Goal: Navigation & Orientation: Find specific page/section

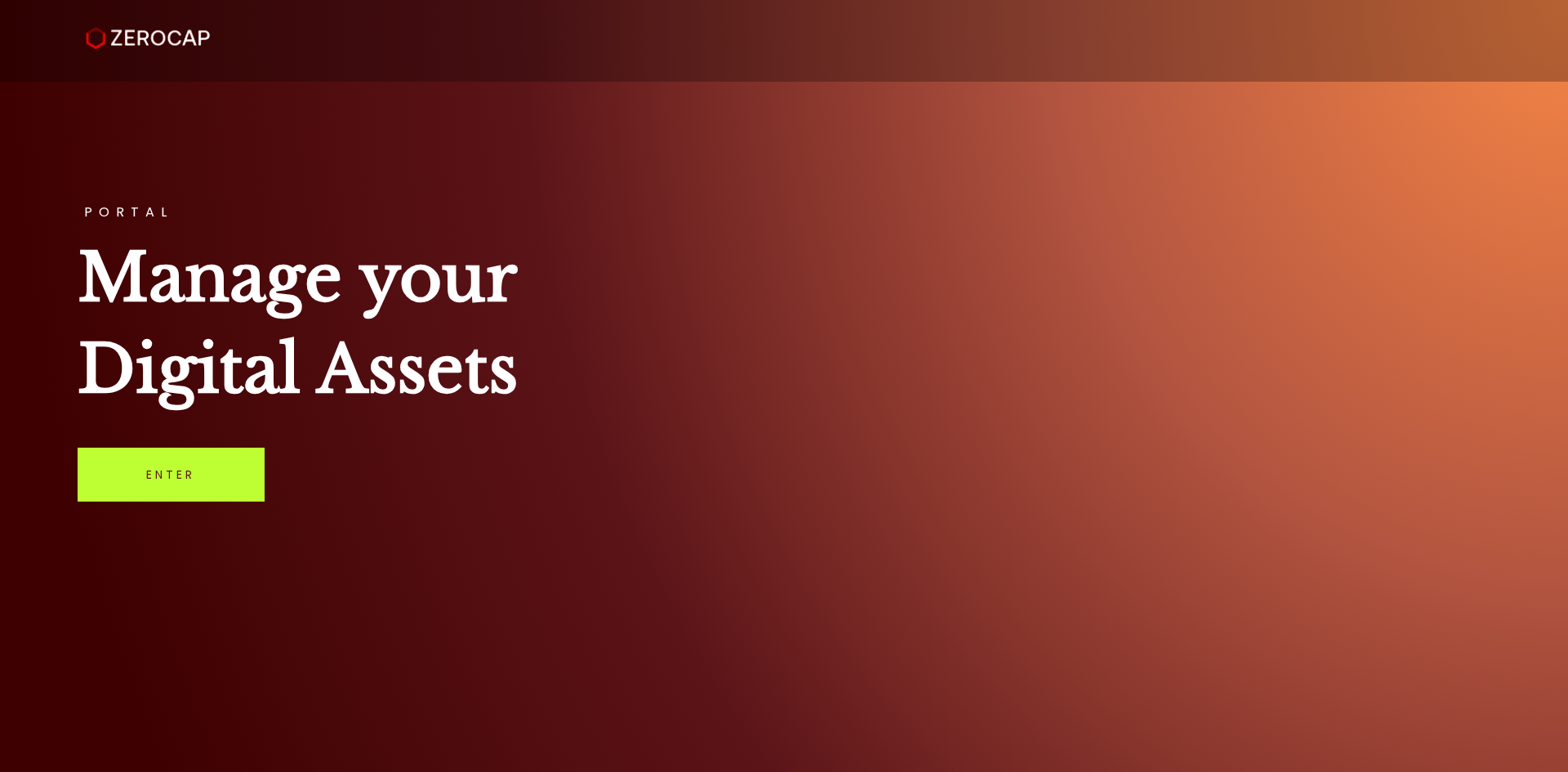
click at [199, 469] on link "Enter" at bounding box center [171, 475] width 187 height 54
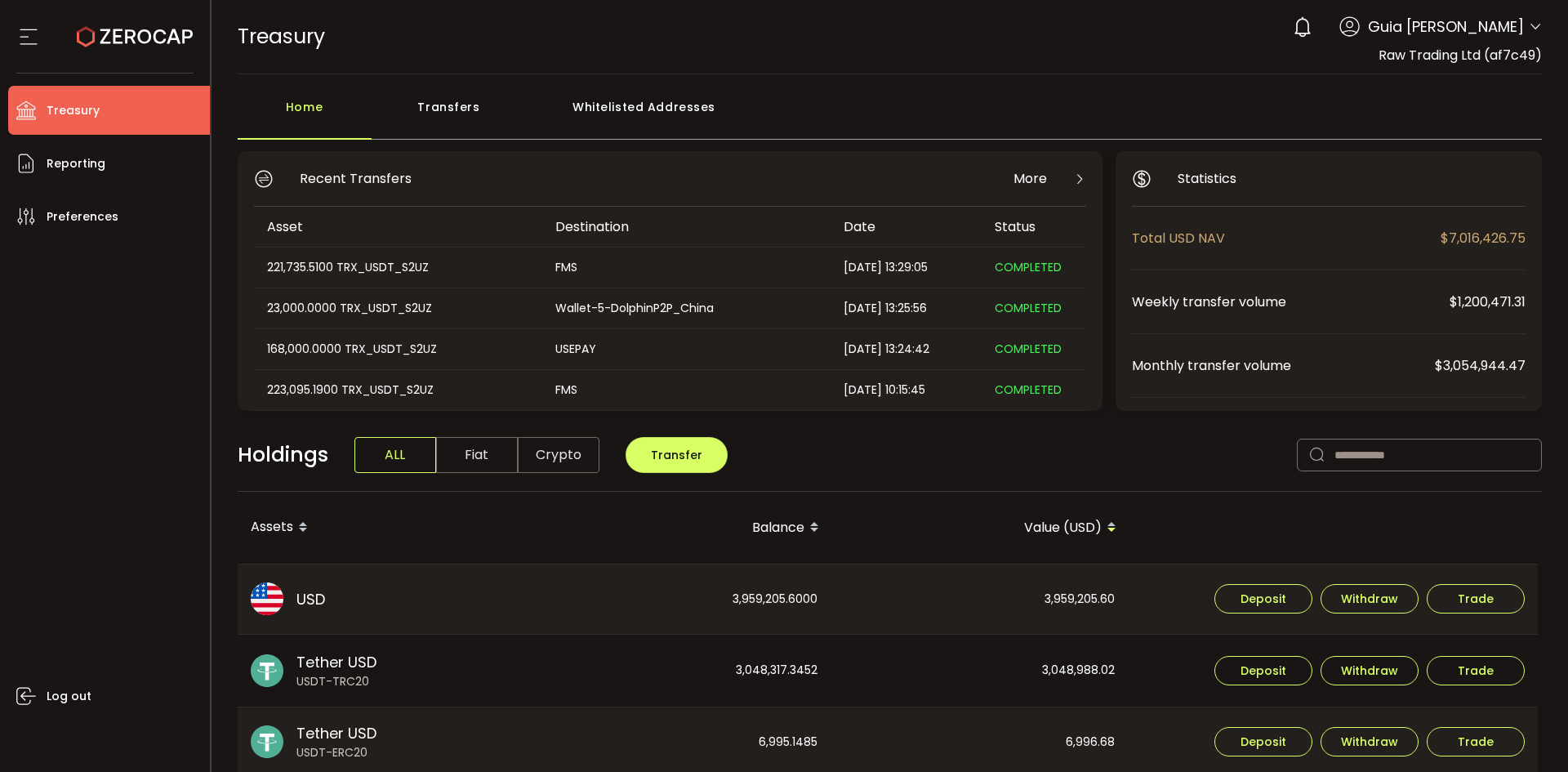
click at [1543, 33] on header "PDF is being processed and will download to your computer TREASURY Buy Power $0…" at bounding box center [891, 37] width 1358 height 74
click at [1536, 28] on icon at bounding box center [1535, 27] width 13 height 13
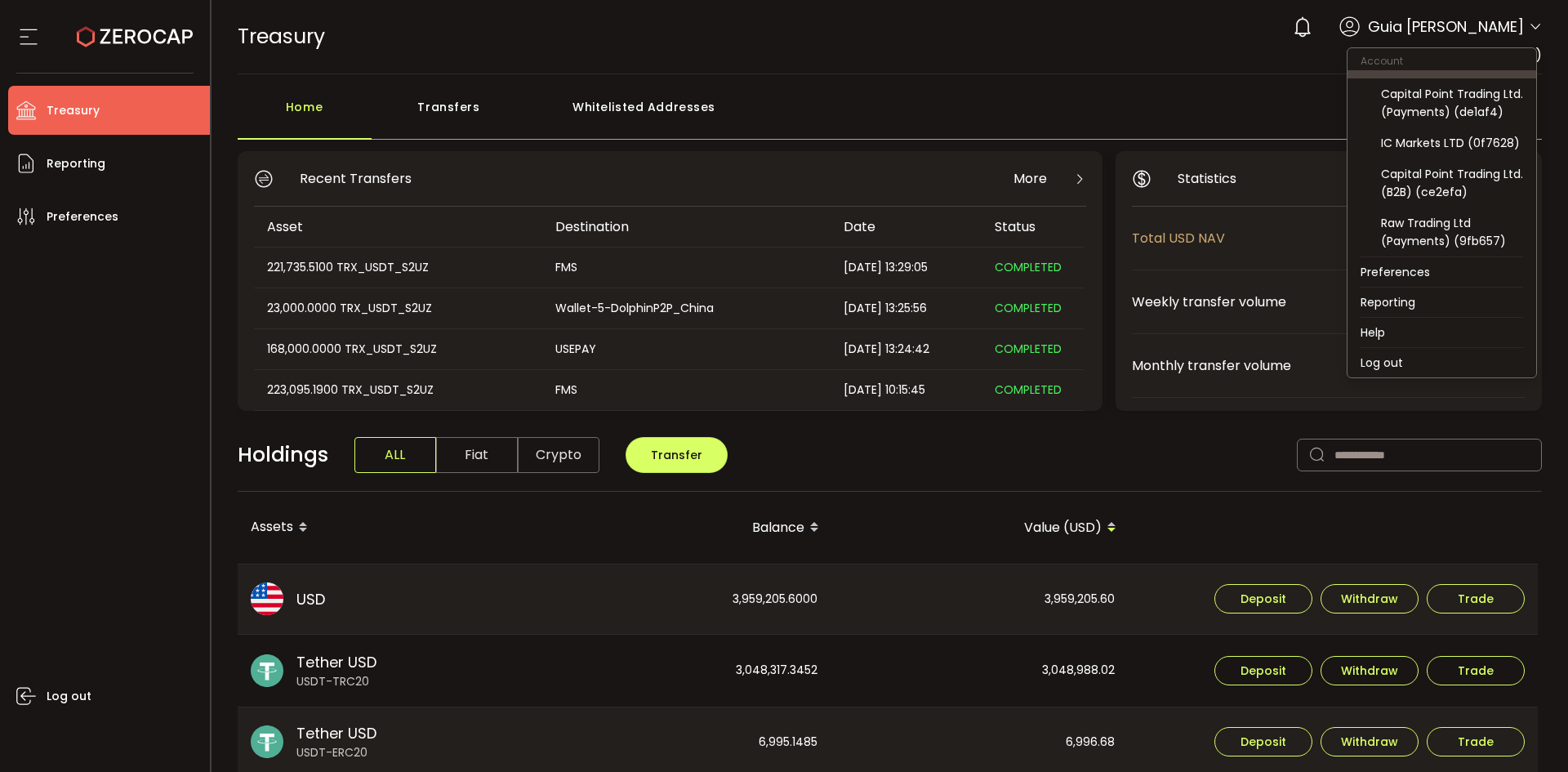
scroll to position [108, 0]
click at [1482, 149] on div "IC Markets LTD (0f7628)" at bounding box center [1452, 142] width 142 height 18
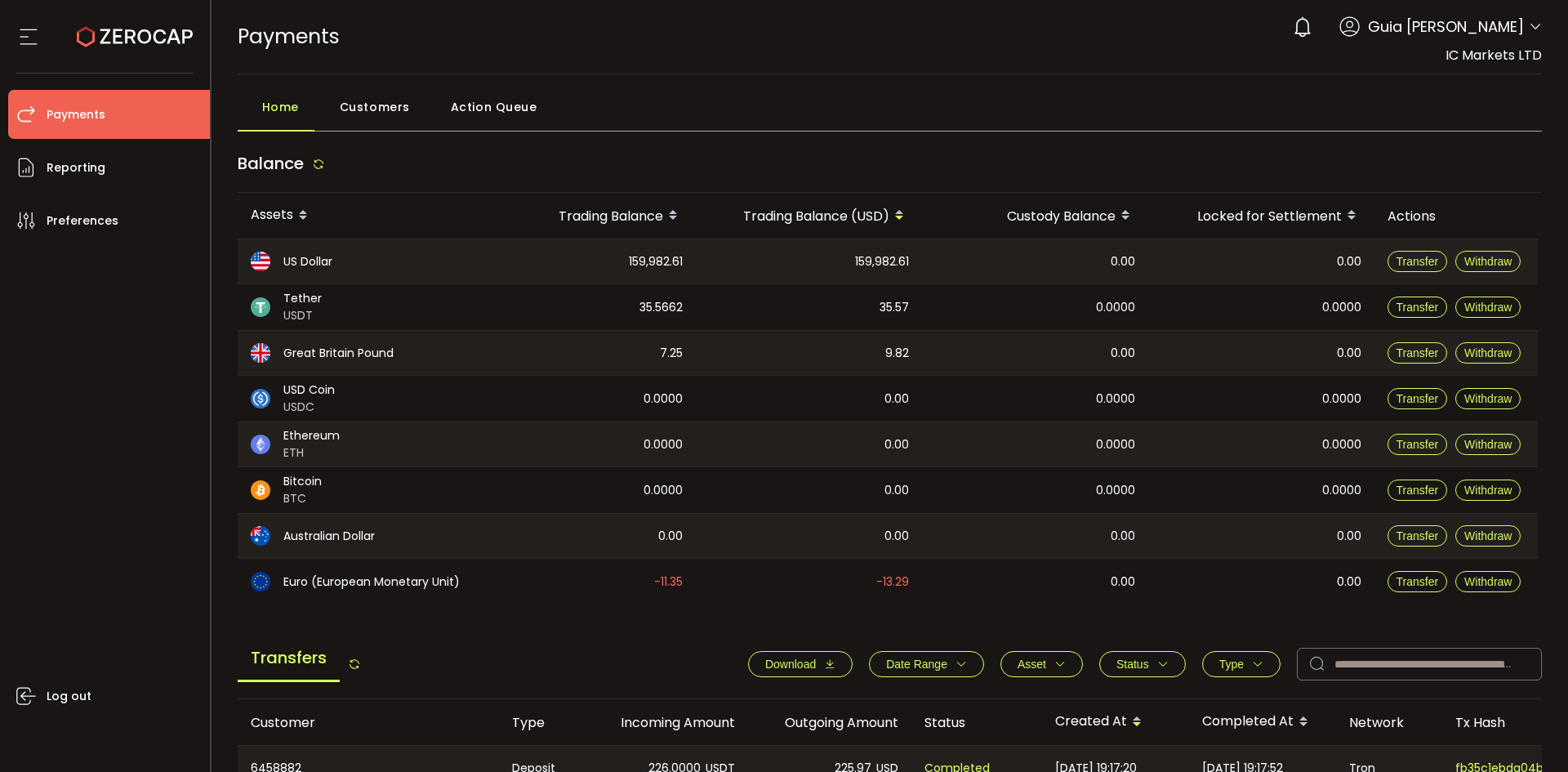
drag, startPoint x: 1510, startPoint y: 31, endPoint x: 1517, endPoint y: 27, distance: 8.1
click at [1517, 27] on span "Guia [PERSON_NAME]" at bounding box center [1446, 27] width 156 height 22
click at [1530, 26] on icon at bounding box center [1535, 27] width 13 height 13
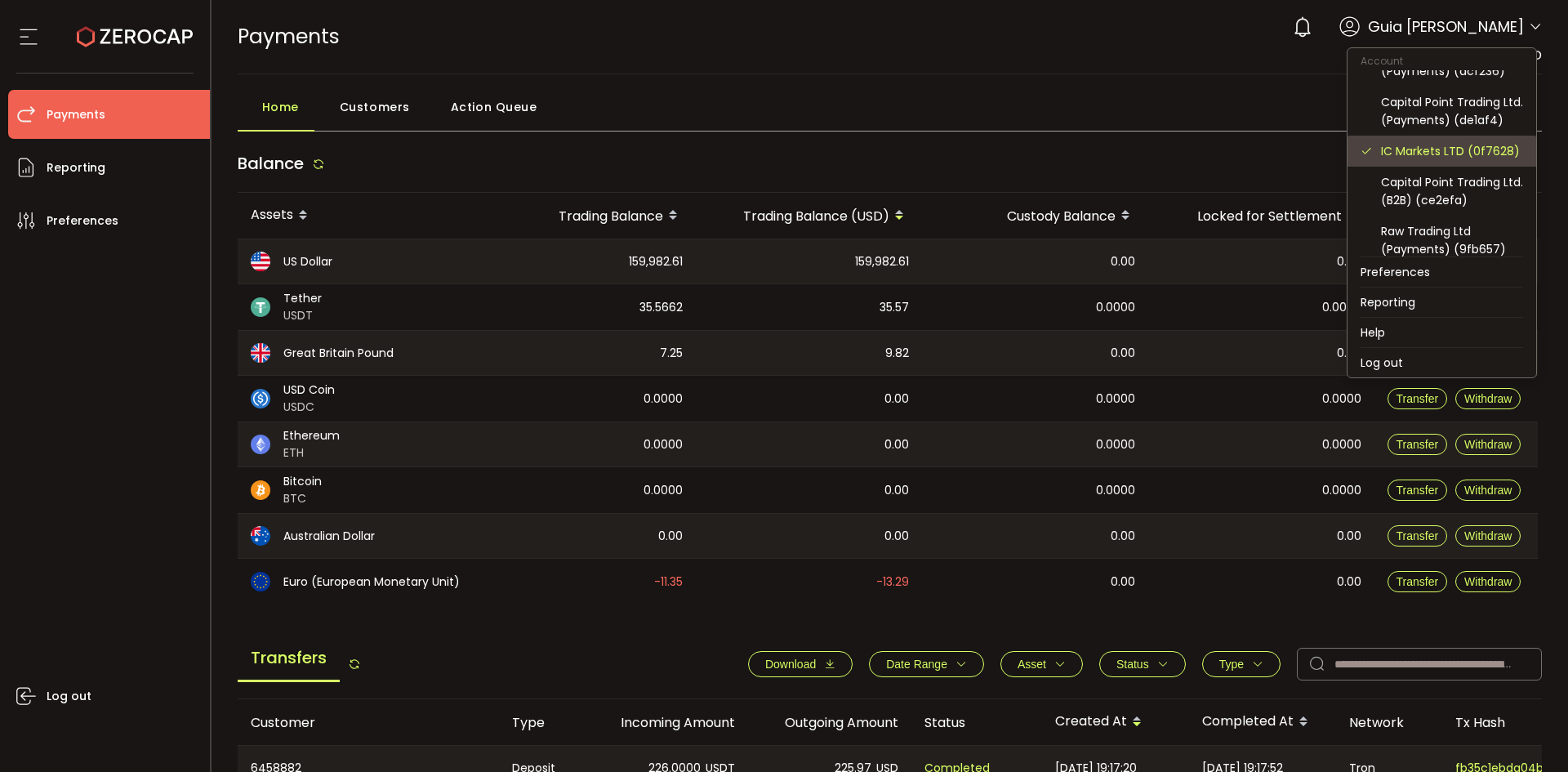
scroll to position [108, 0]
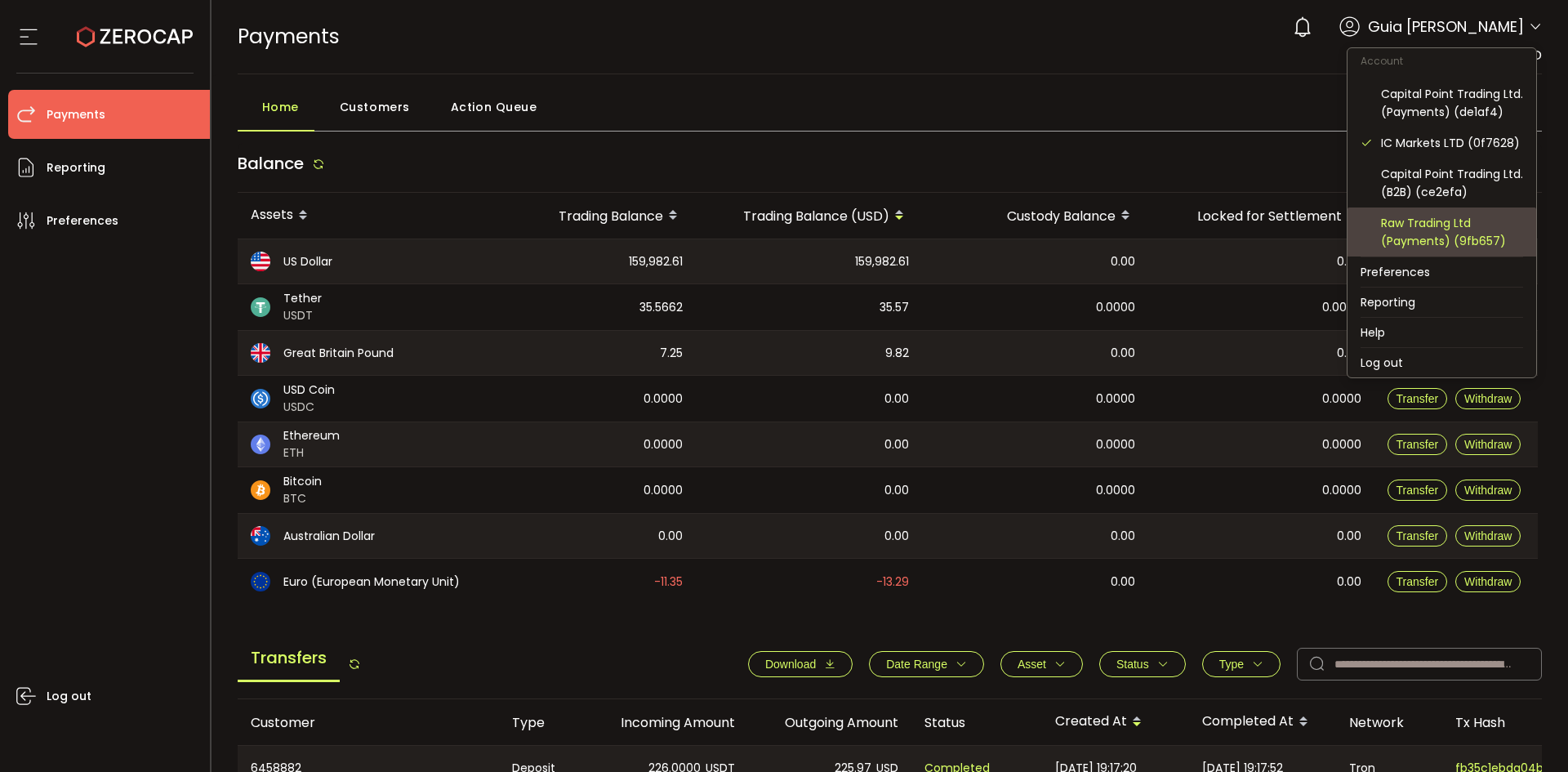
click at [1496, 219] on div "Raw Trading Ltd (Payments) (9fb657)" at bounding box center [1452, 232] width 142 height 36
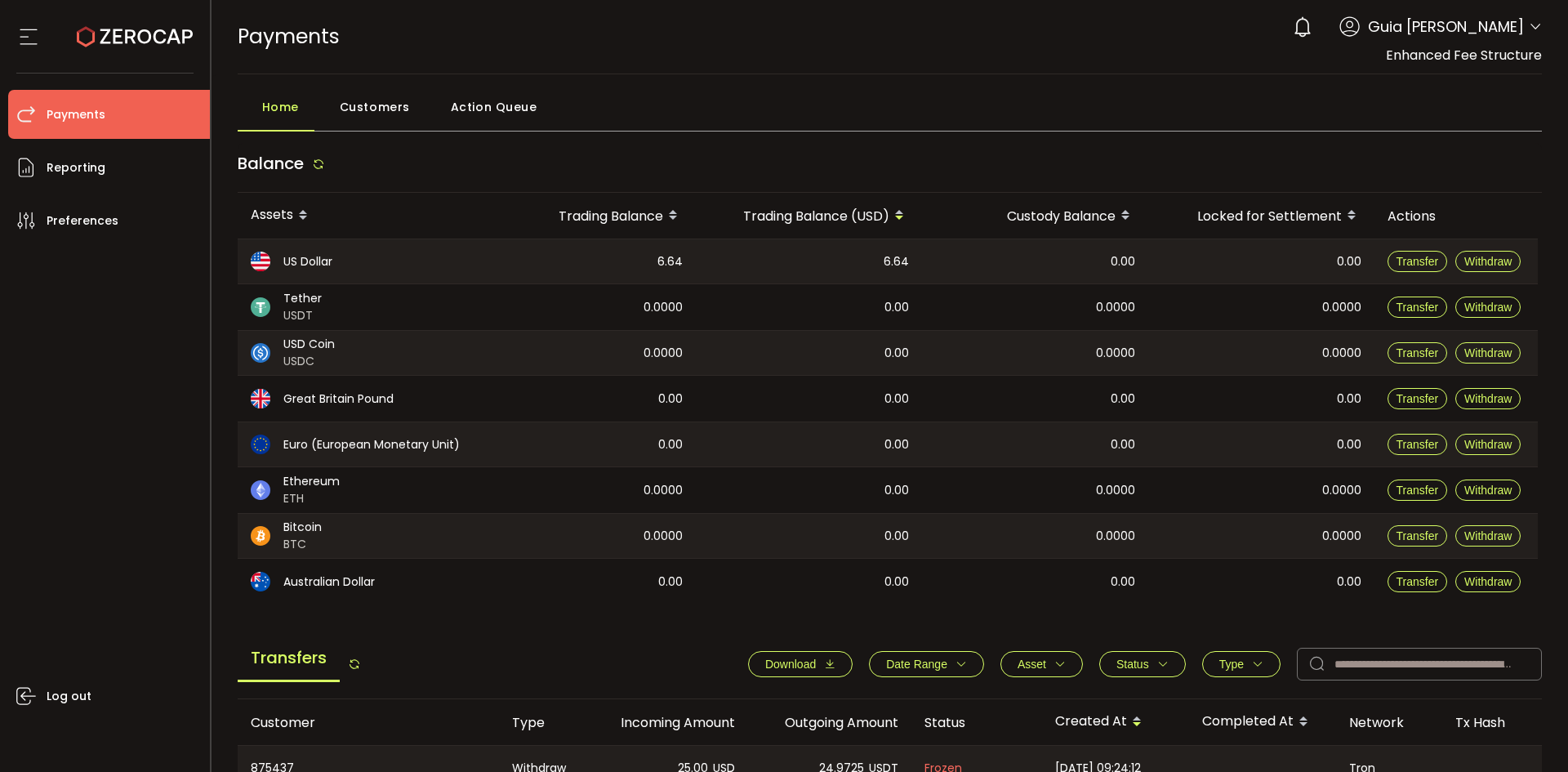
click at [1529, 37] on div "Account Raw Trading Ltd (af7c49) Raw Trading Ltd (Payments) (dcf236) Capital Po…" at bounding box center [1535, 29] width 13 height 17
click at [1529, 25] on icon at bounding box center [1535, 27] width 13 height 13
click at [1529, 21] on icon at bounding box center [1535, 27] width 13 height 13
click at [1531, 35] on span at bounding box center [1535, 28] width 13 height 16
click at [1515, 18] on span "Guia [PERSON_NAME]" at bounding box center [1446, 27] width 156 height 22
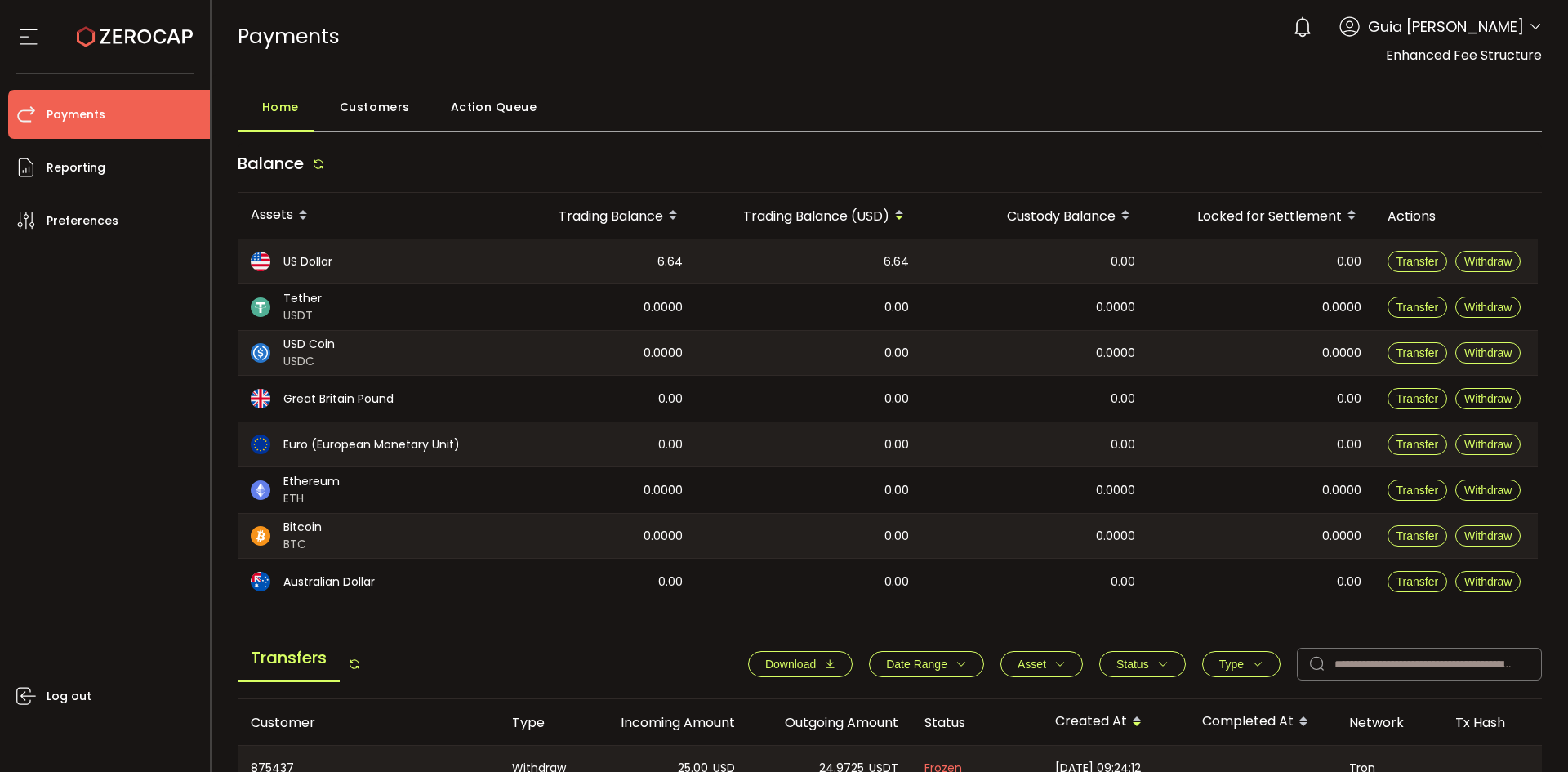
click at [1523, 24] on div "0 Guia [PERSON_NAME]" at bounding box center [1413, 27] width 258 height 36
click at [1529, 29] on icon at bounding box center [1535, 27] width 13 height 13
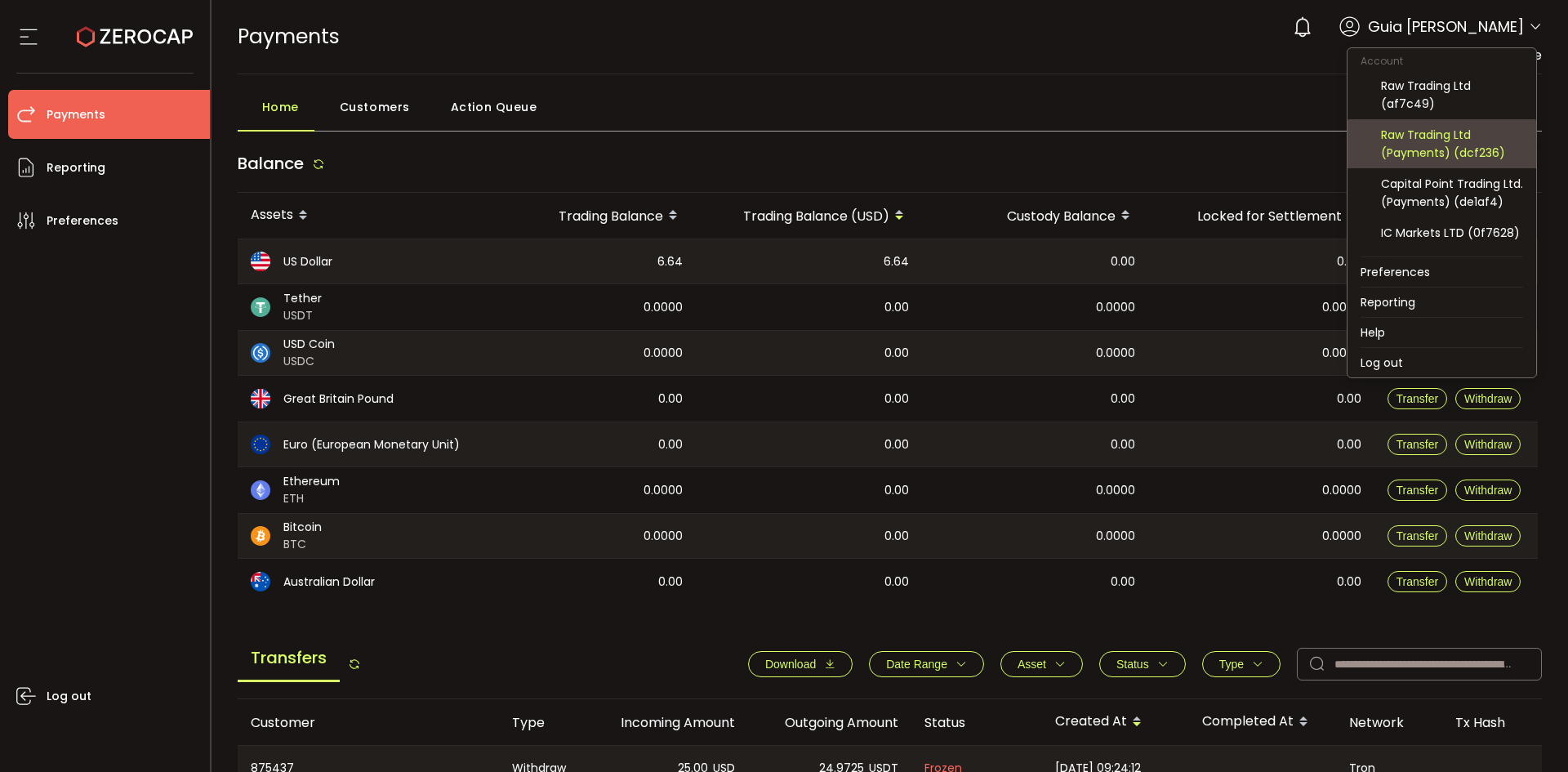
click at [1472, 137] on div "Raw Trading Ltd (Payments) (dcf236)" at bounding box center [1452, 144] width 142 height 36
click at [1462, 146] on div "Raw Trading Ltd (Payments) (dcf236)" at bounding box center [1452, 144] width 142 height 36
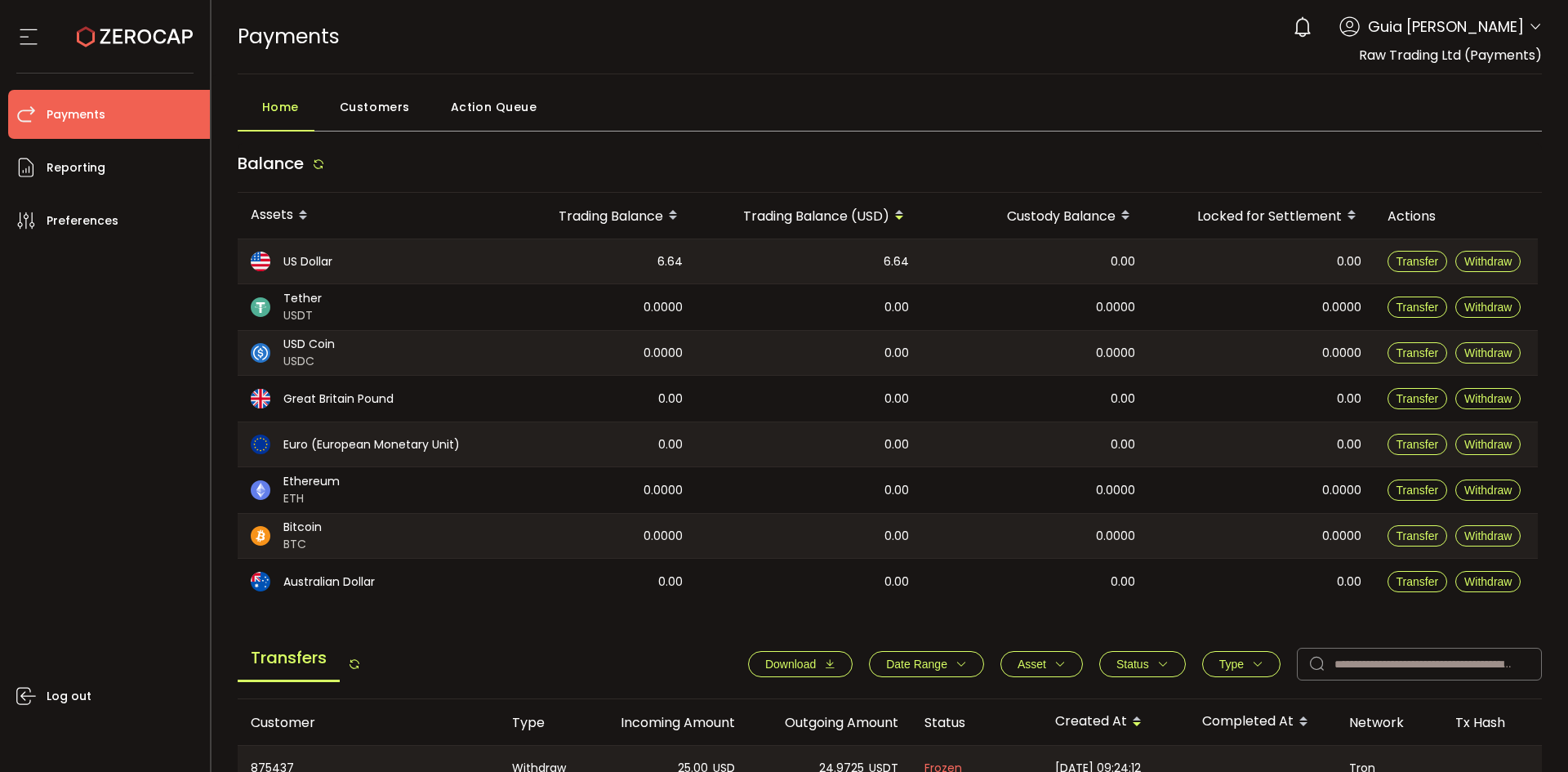
drag, startPoint x: 1398, startPoint y: 152, endPoint x: 1401, endPoint y: 122, distance: 30.1
click at [1399, 134] on div "Home Customers Action Queue Balance Assets Trading Balance Trading Balance (USD…" at bounding box center [890, 674] width 1305 height 1167
click at [855, 117] on div "Home Customers Action Queue" at bounding box center [890, 110] width 1305 height 40
click at [1529, 29] on icon at bounding box center [1535, 27] width 13 height 13
click at [1534, 28] on icon at bounding box center [1535, 27] width 13 height 13
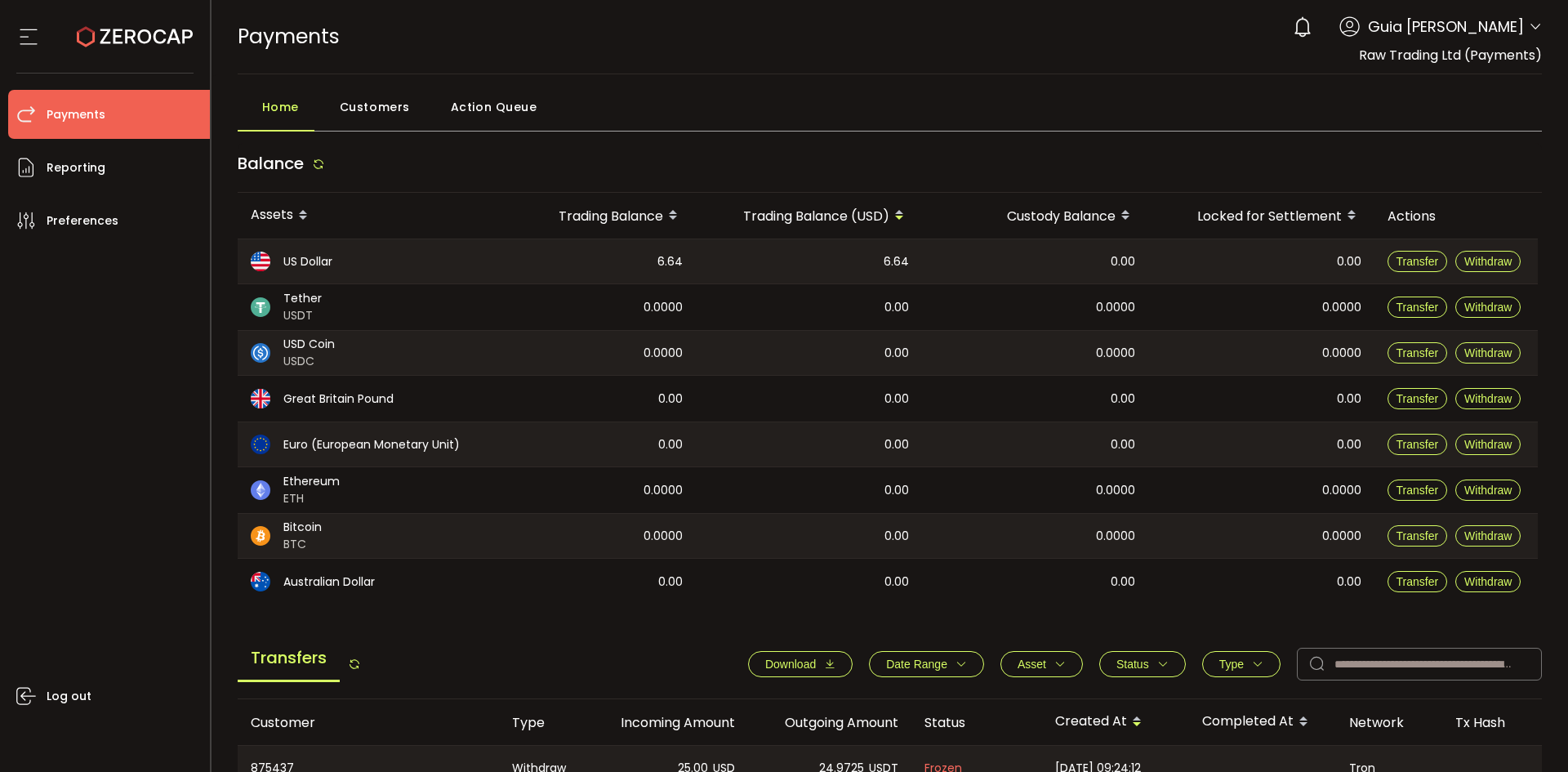
click at [1529, 27] on icon at bounding box center [1535, 27] width 13 height 13
click at [1003, 72] on div "PAYMENTS Buy Power $0.00 USD Payments Payments Verify Your Identity Guia [PERSO…" at bounding box center [890, 36] width 1305 height 73
click at [107, 178] on li "Reporting" at bounding box center [109, 167] width 202 height 49
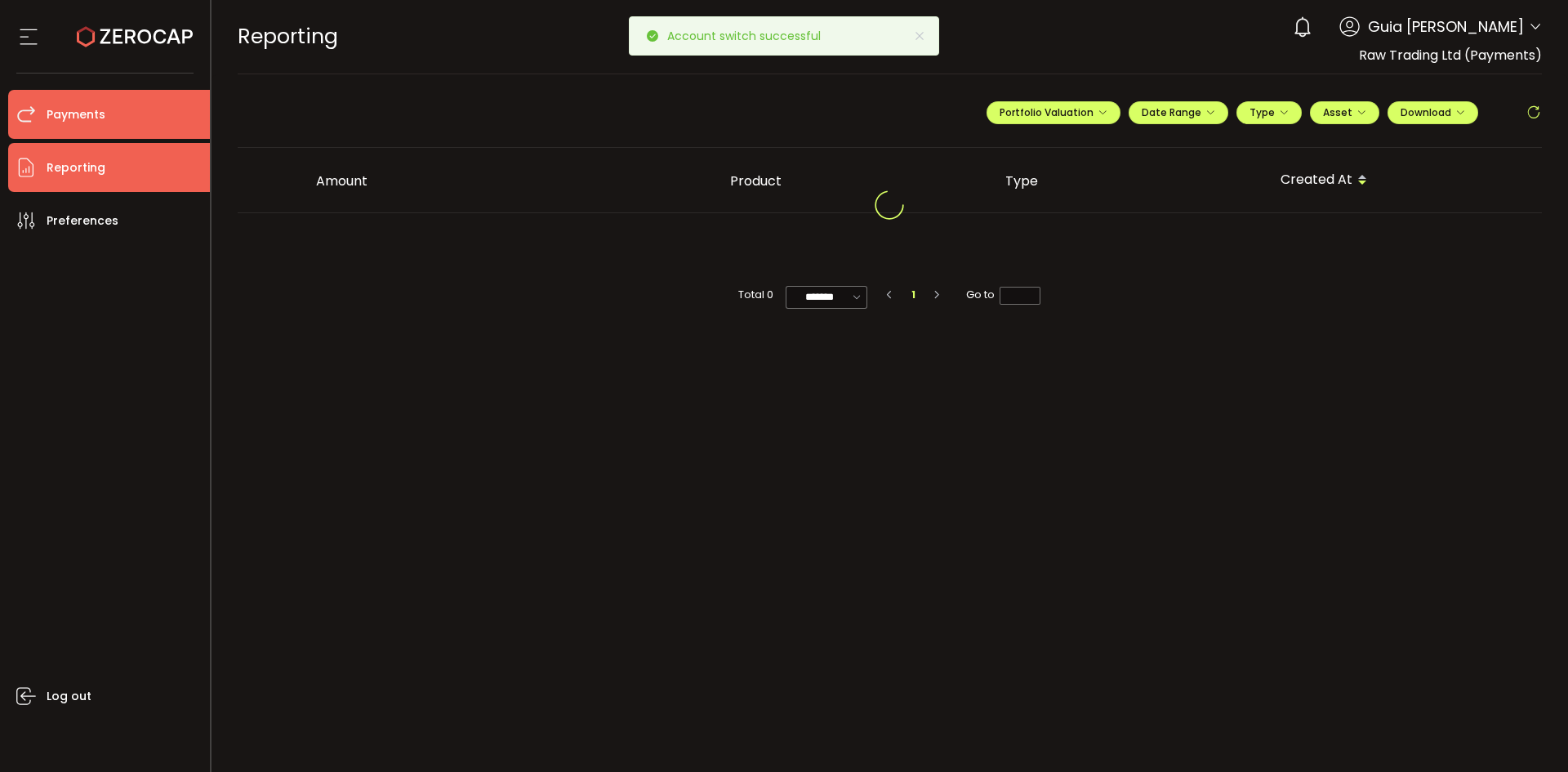
click at [132, 112] on li "Payments" at bounding box center [109, 114] width 202 height 49
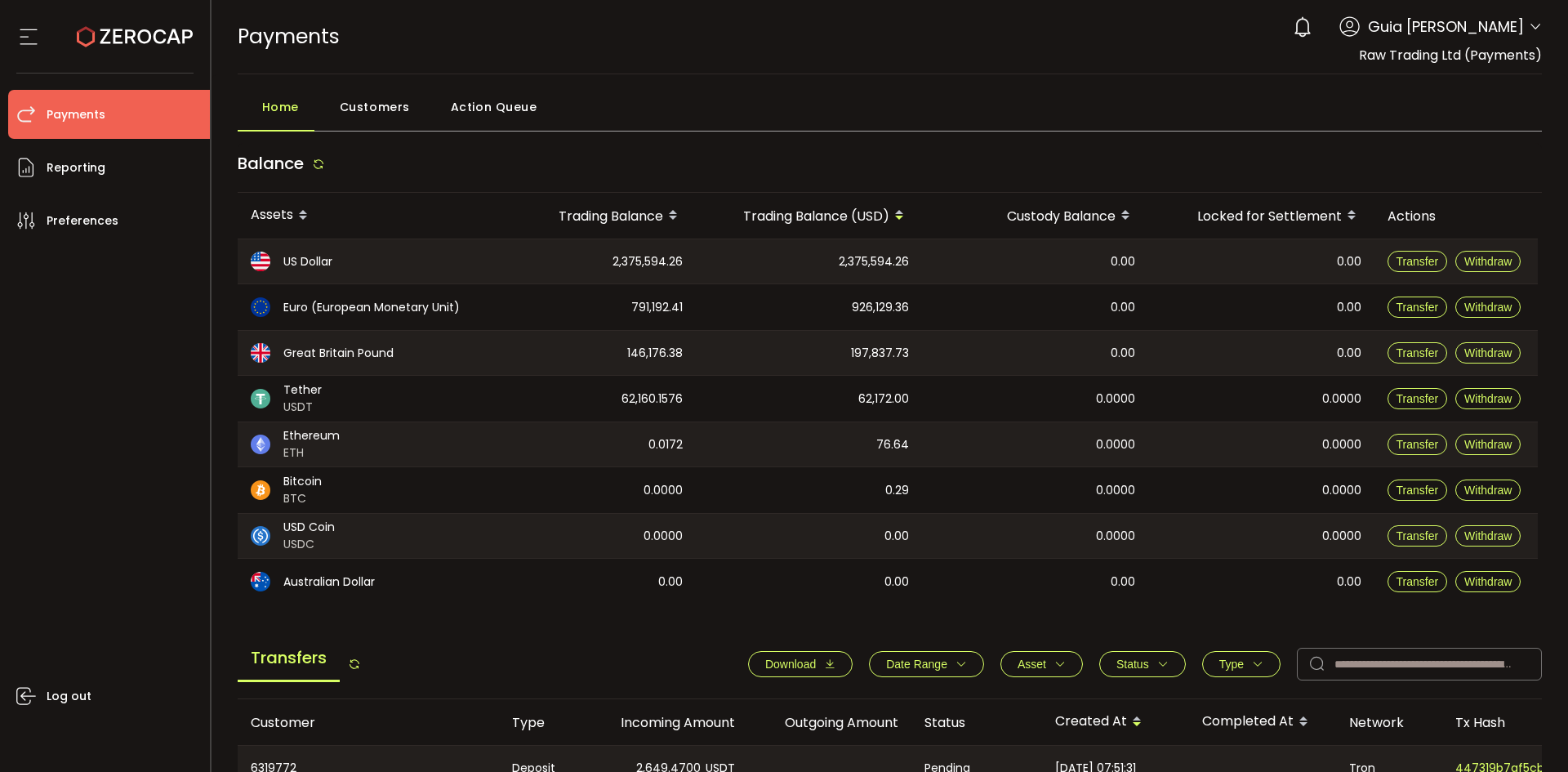
click at [1531, 24] on icon at bounding box center [1535, 27] width 13 height 13
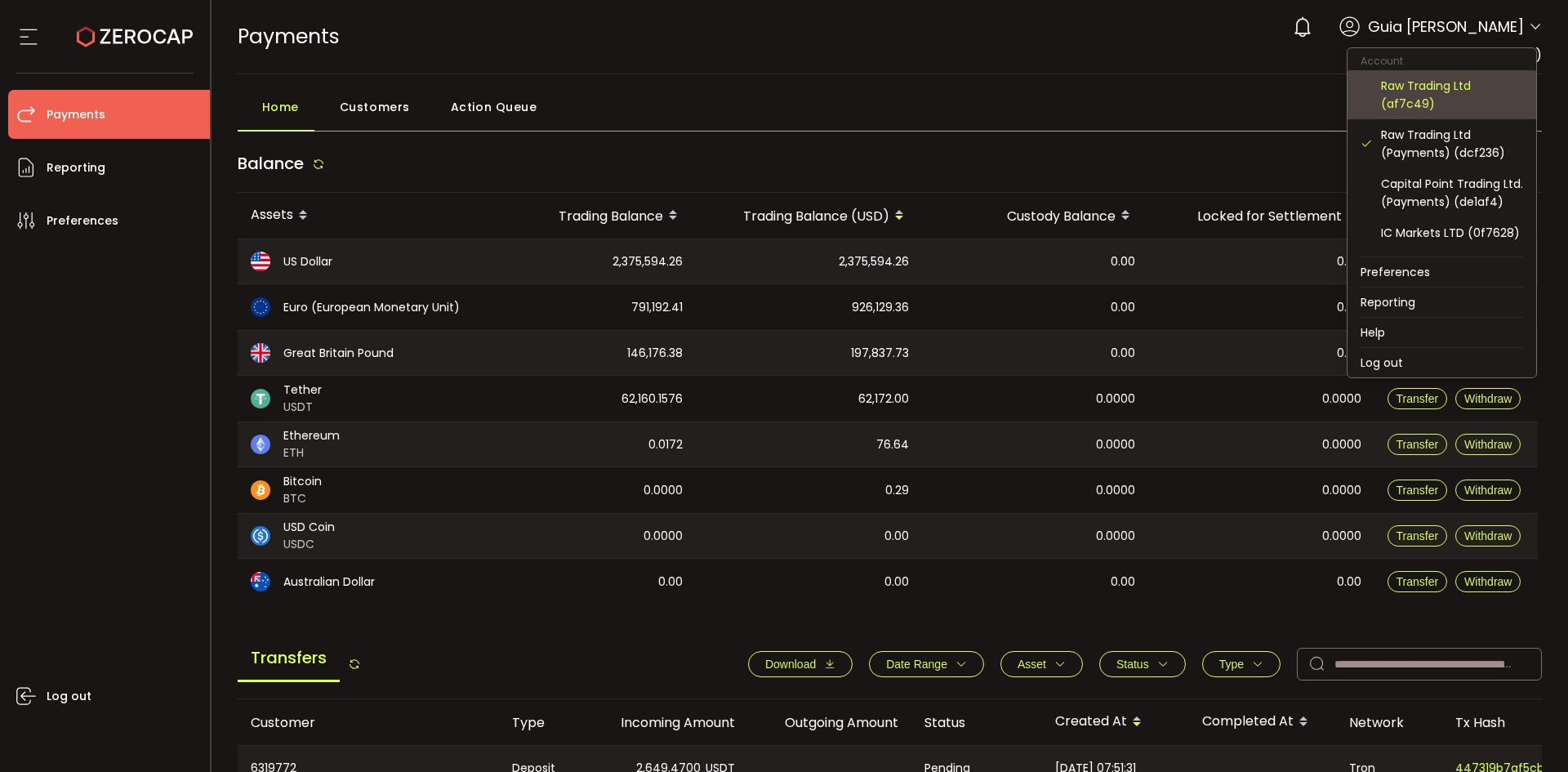
click at [1422, 96] on div "Raw Trading Ltd (af7c49)" at bounding box center [1452, 95] width 142 height 36
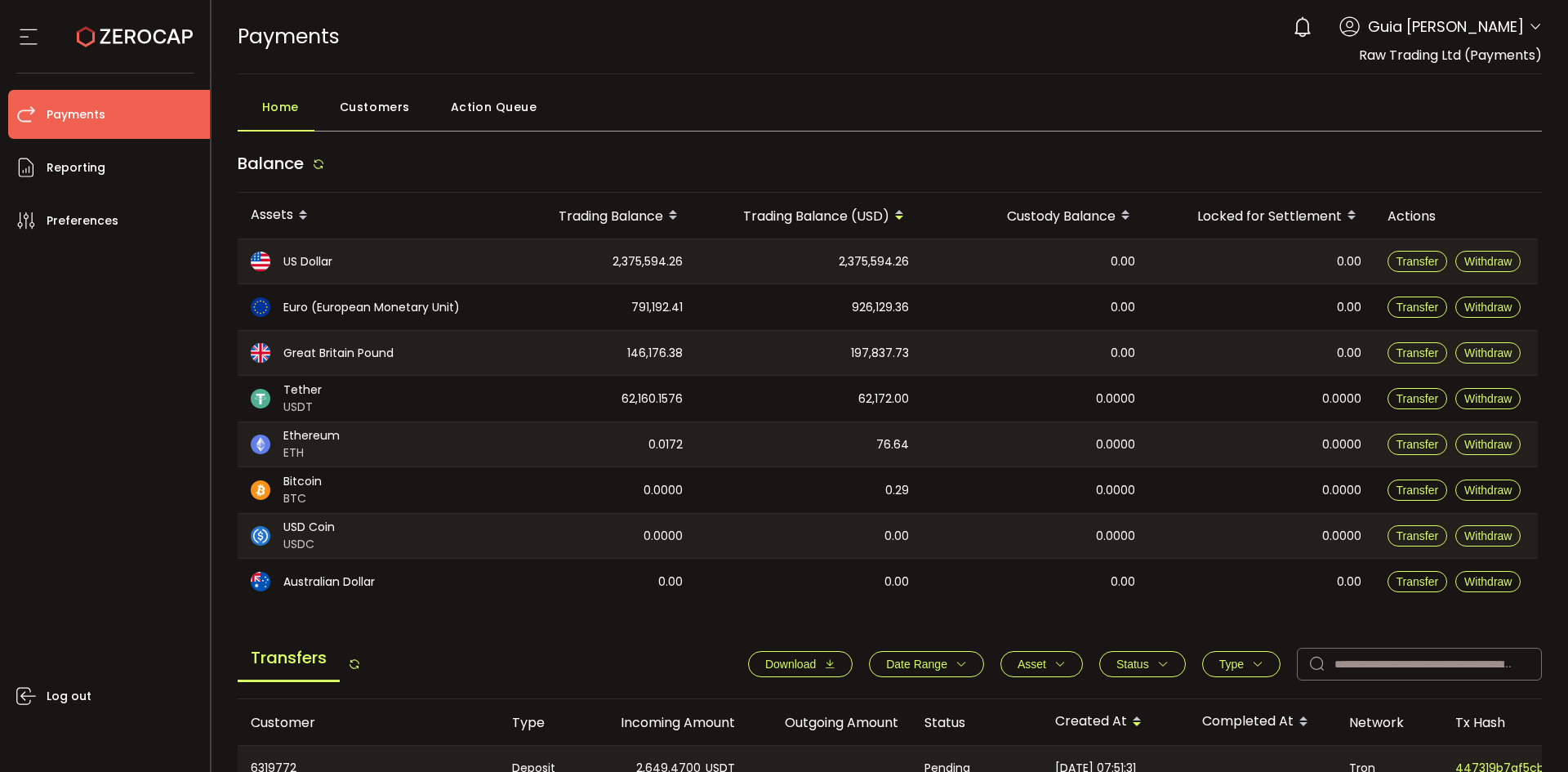
click at [1510, 25] on span "Guia [PERSON_NAME]" at bounding box center [1446, 27] width 156 height 22
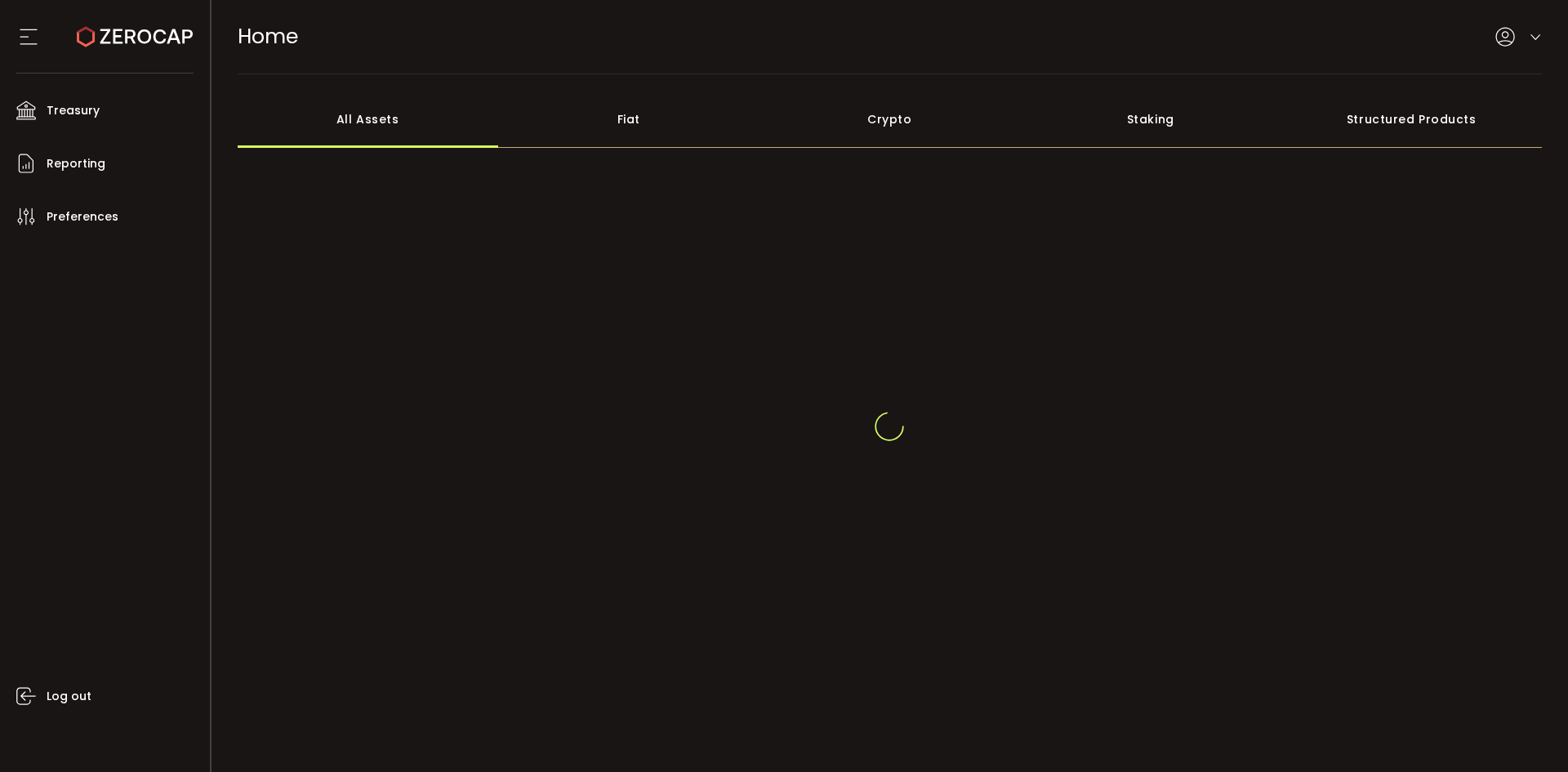
click at [1535, 28] on div at bounding box center [1519, 37] width 47 height 21
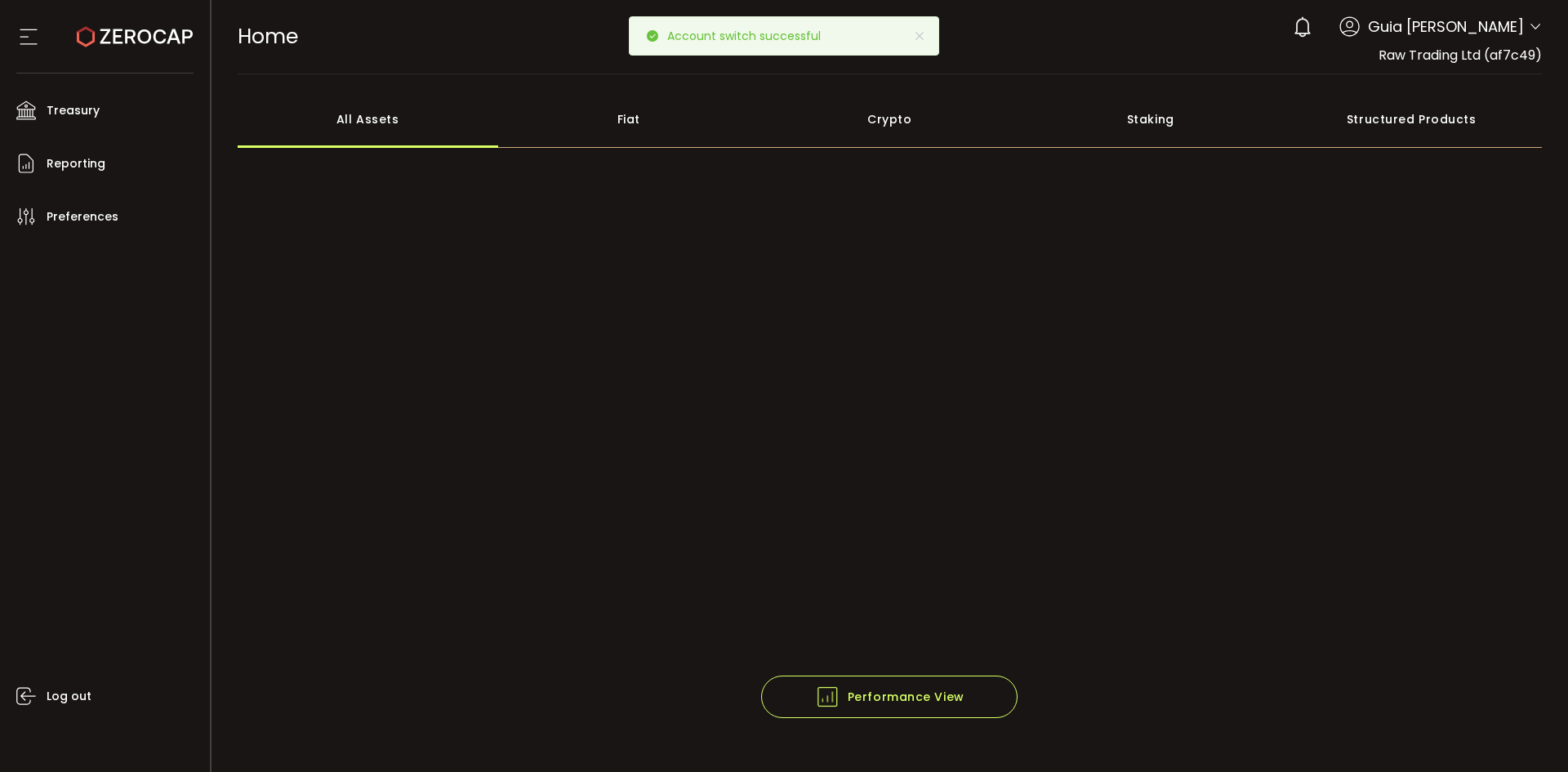
click at [1048, 36] on div "HOME Buy Power $0.00 USD Home Home Verify Your Identity 0 Guia [PERSON_NAME] Ra…" at bounding box center [890, 36] width 1305 height 73
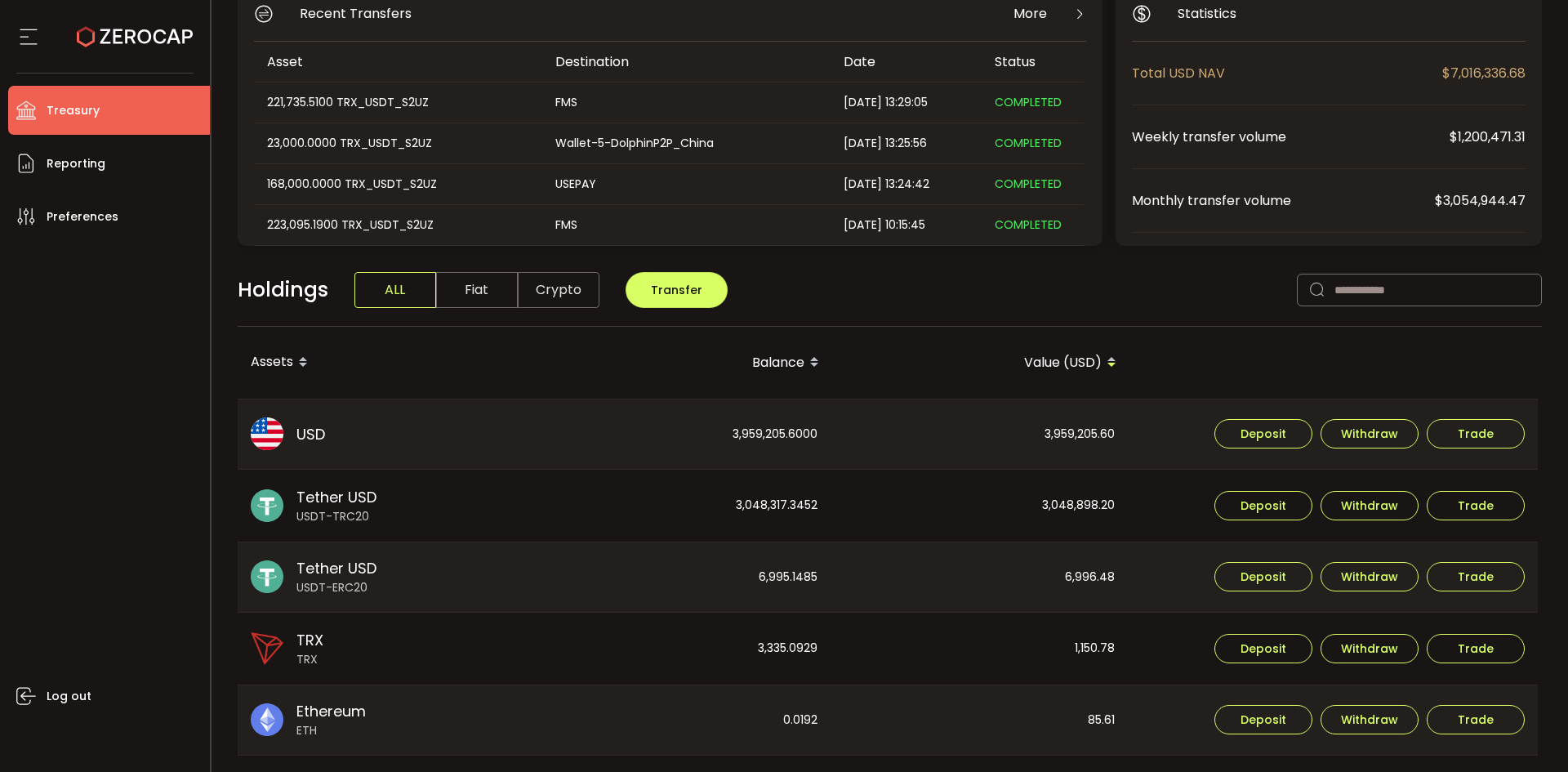
scroll to position [245, 0]
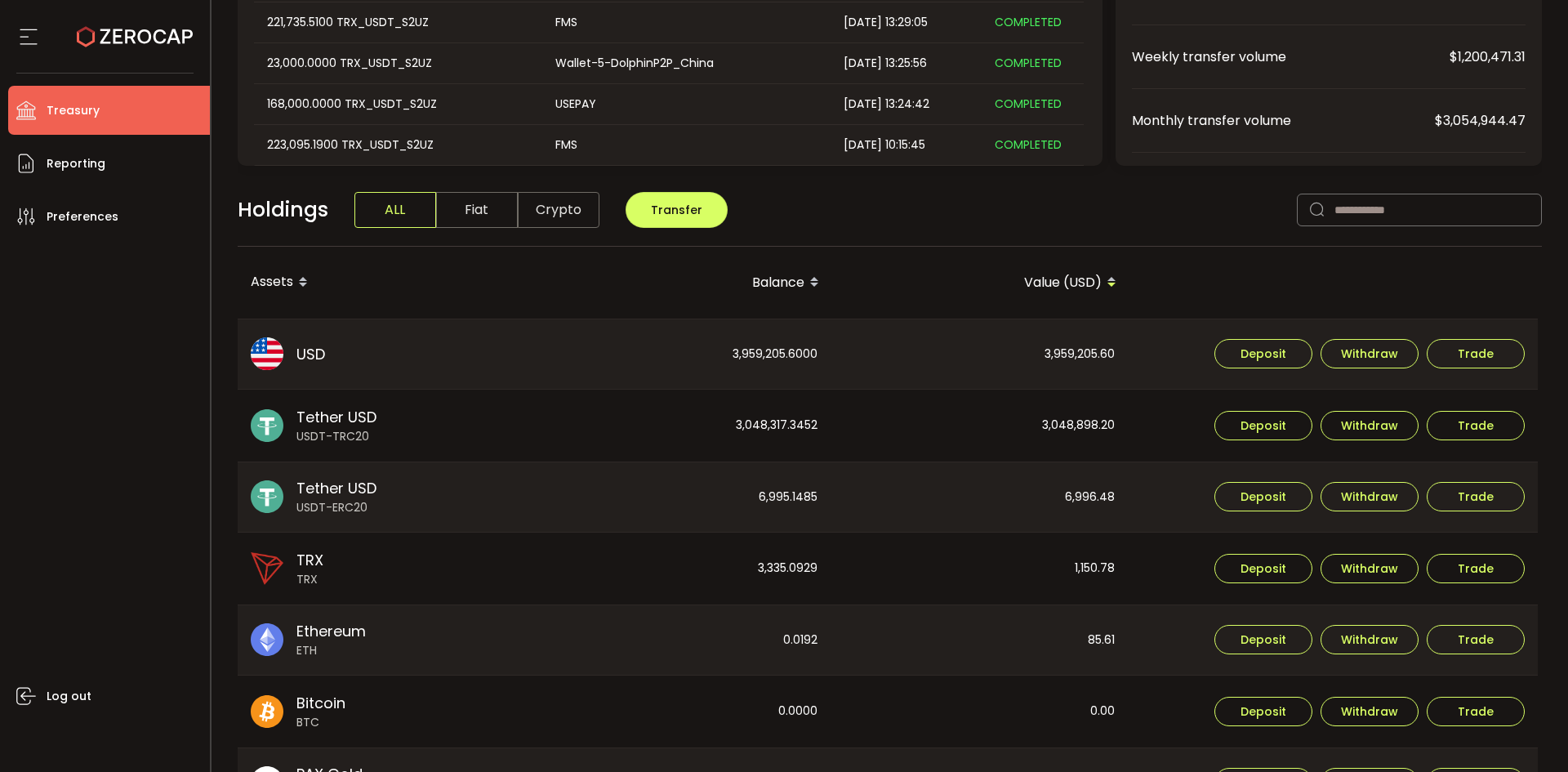
click at [495, 212] on span "Fiat" at bounding box center [476, 210] width 82 height 36
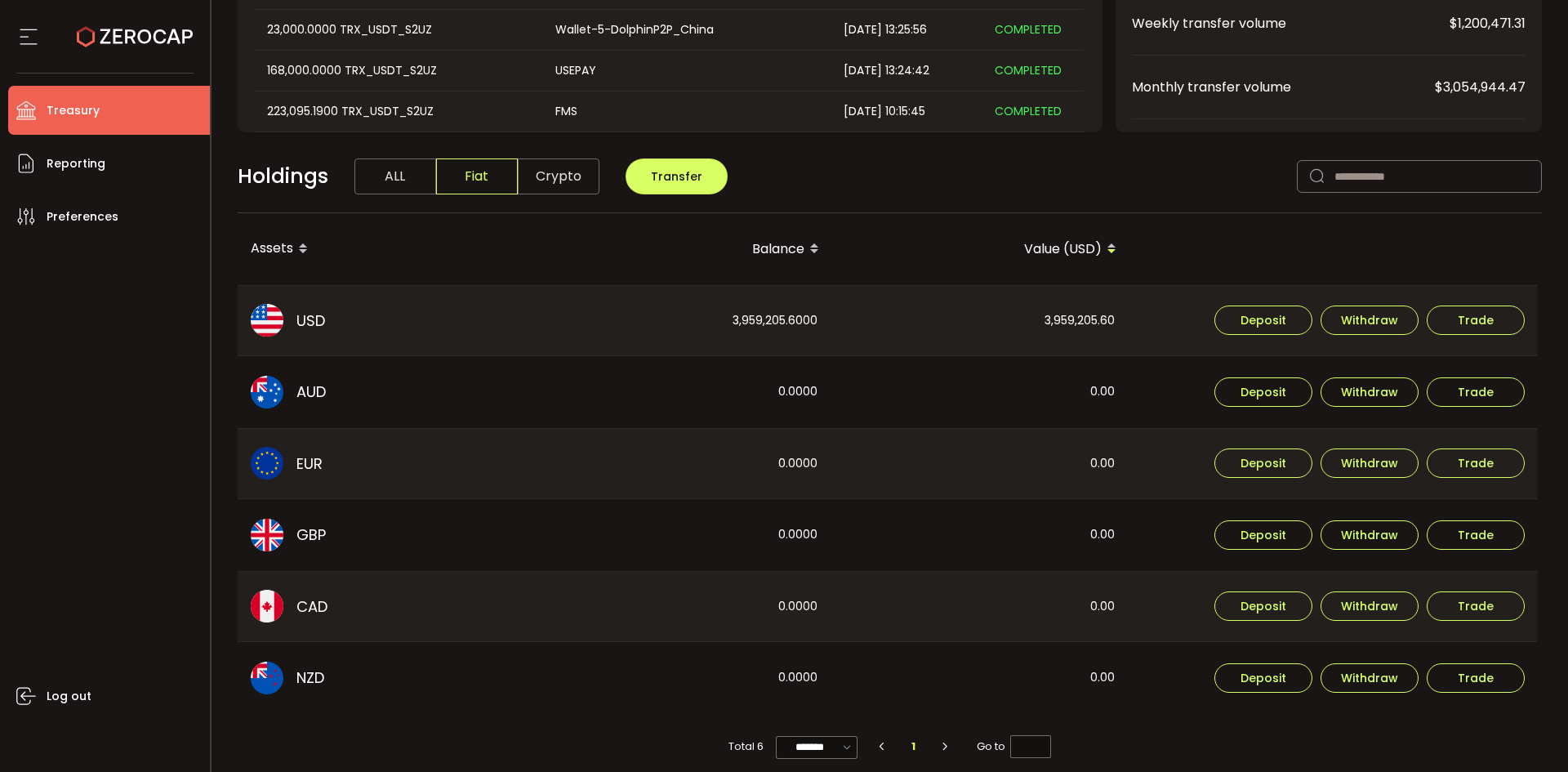
scroll to position [294, 0]
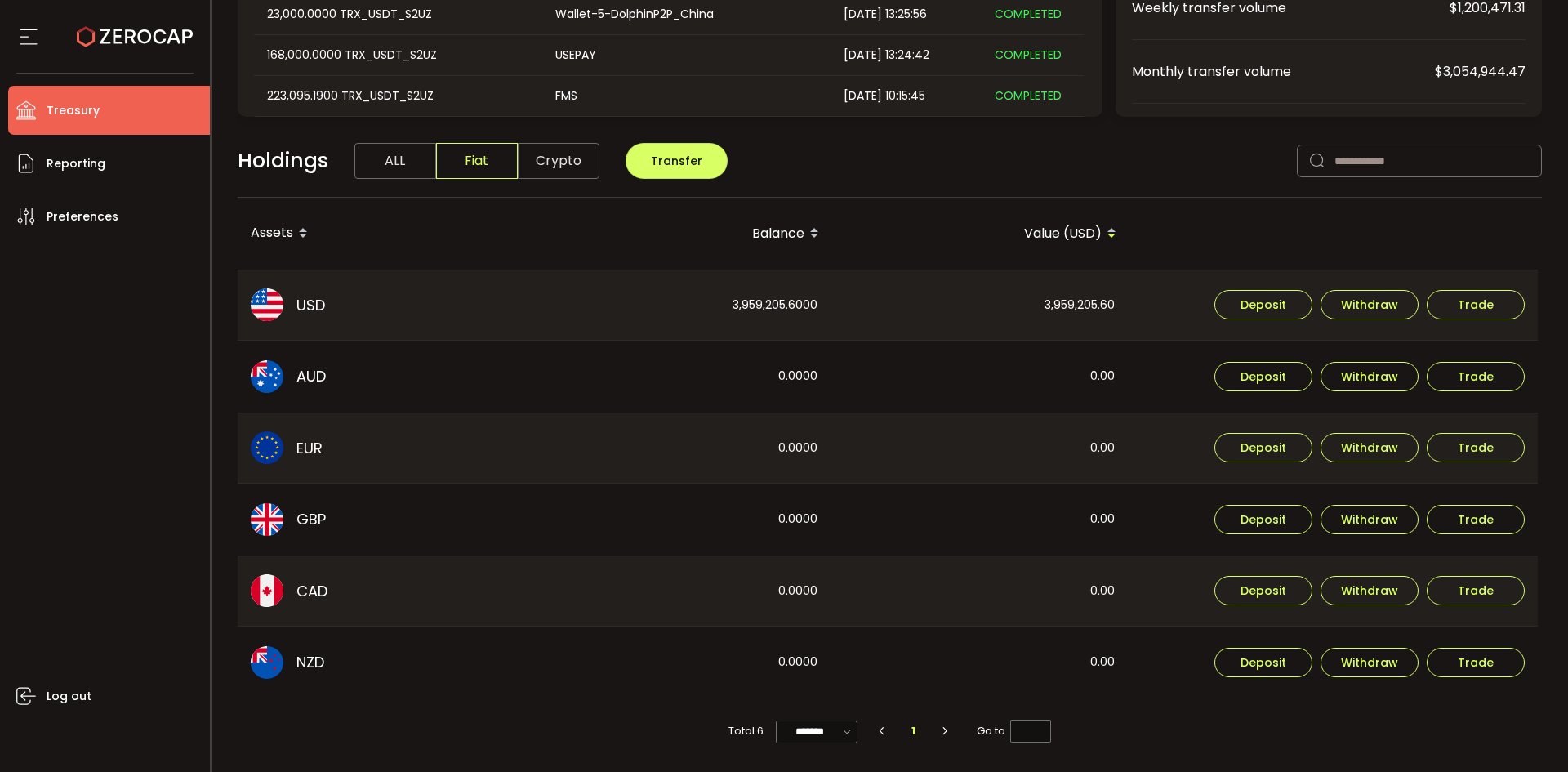
click at [569, 159] on span "Crypto" at bounding box center [558, 161] width 82 height 36
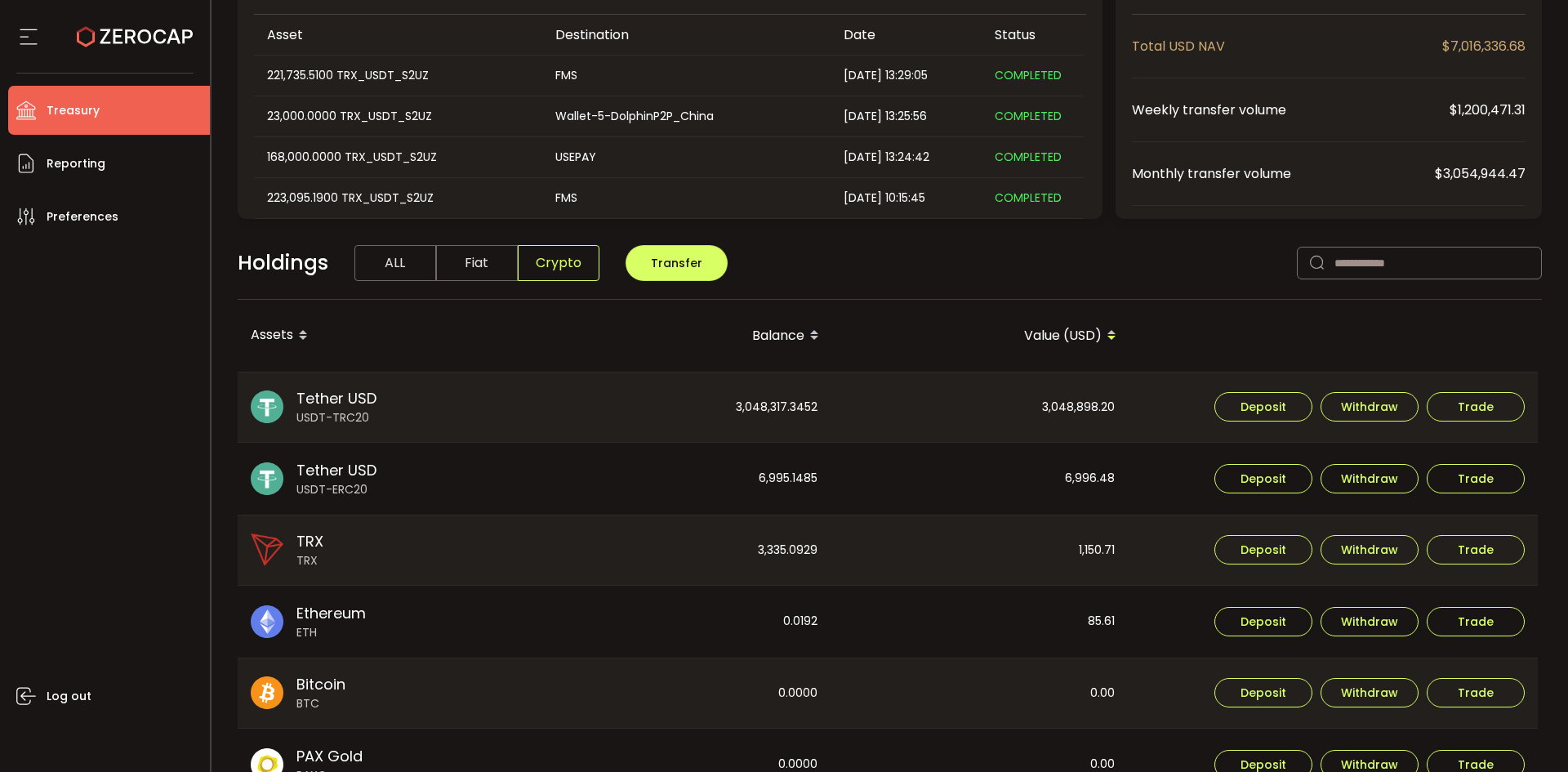
click at [495, 246] on span "Fiat" at bounding box center [476, 263] width 82 height 36
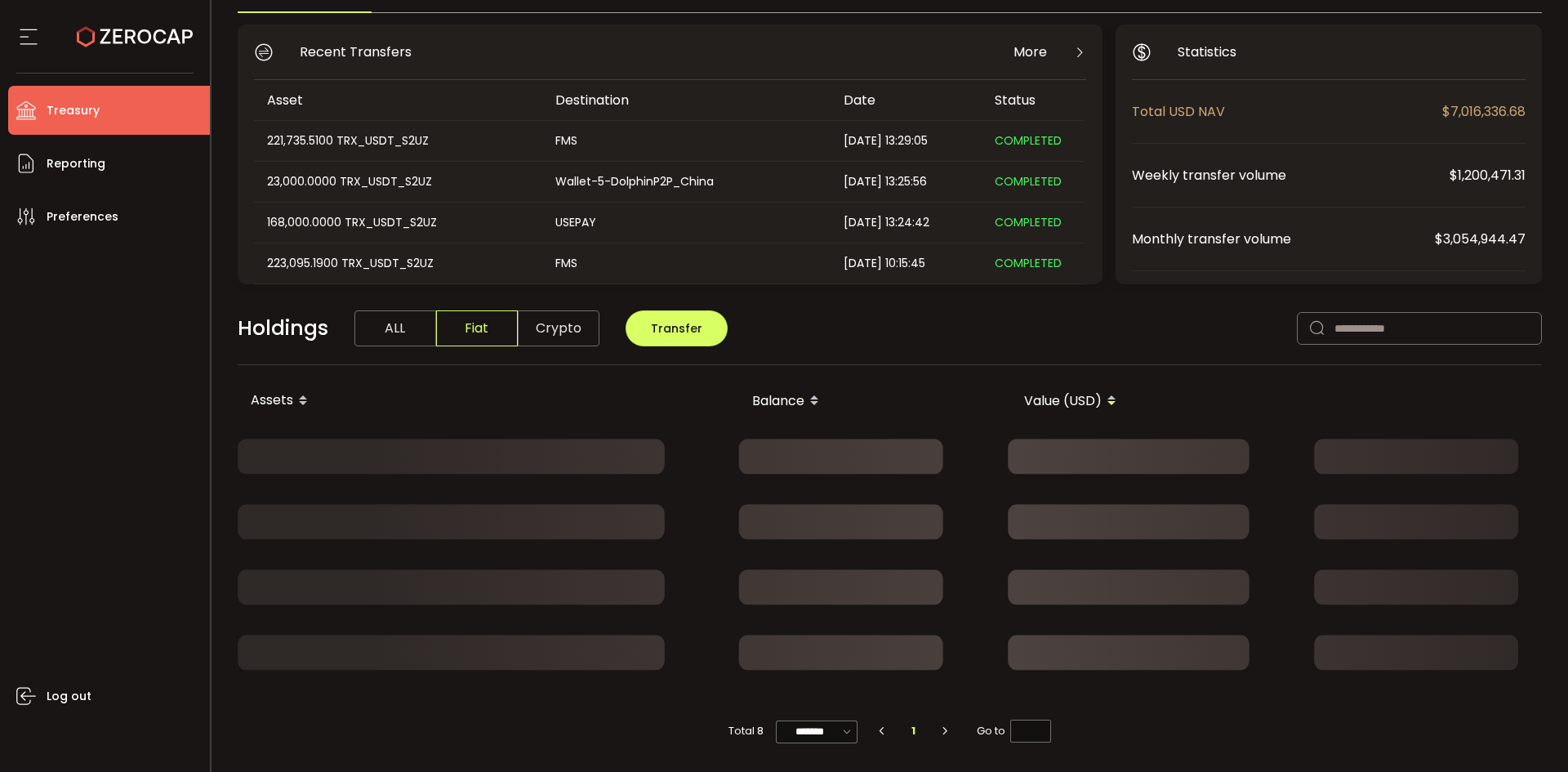
scroll to position [192, 0]
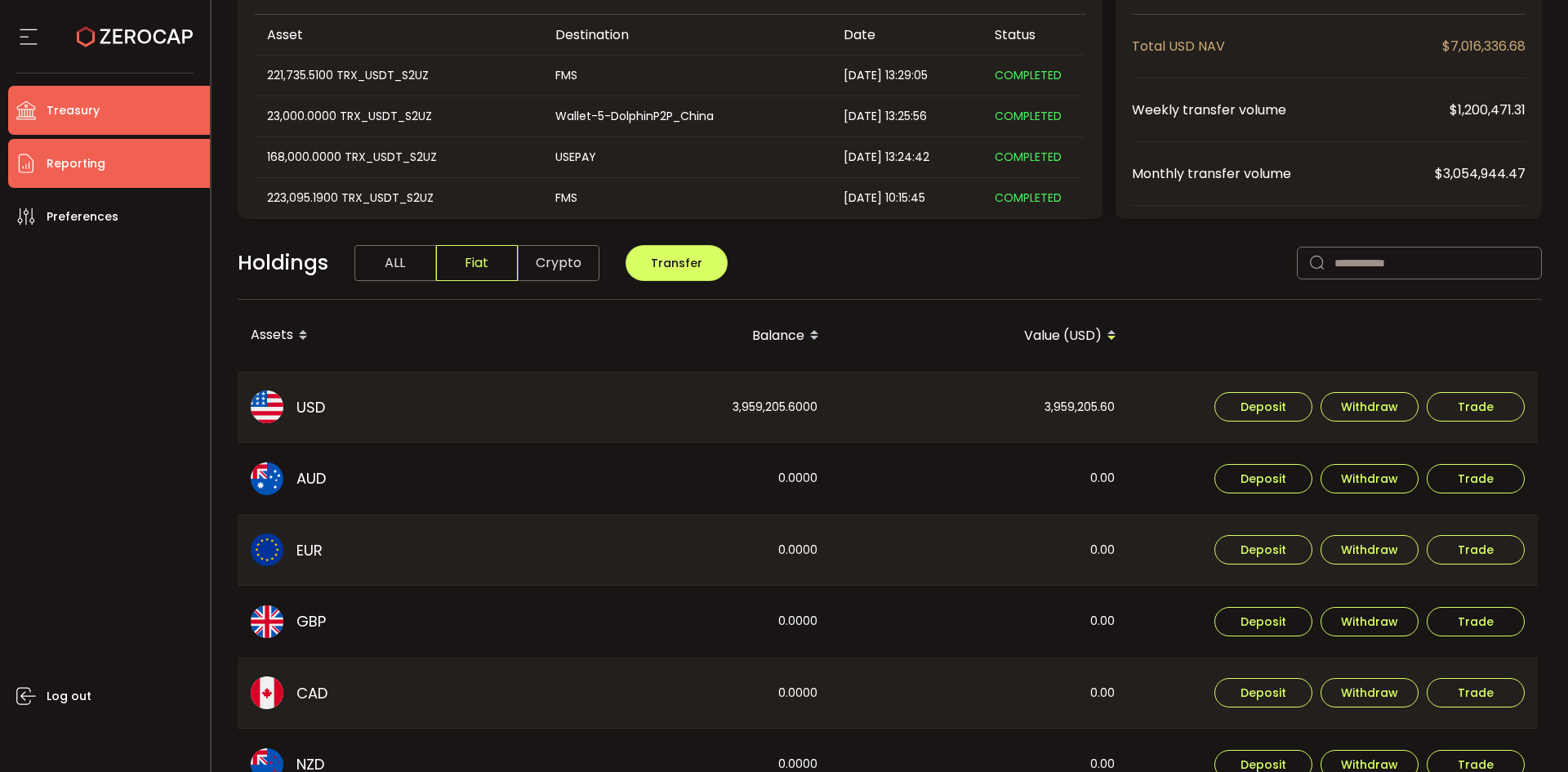
click at [125, 157] on li "Reporting" at bounding box center [109, 163] width 202 height 49
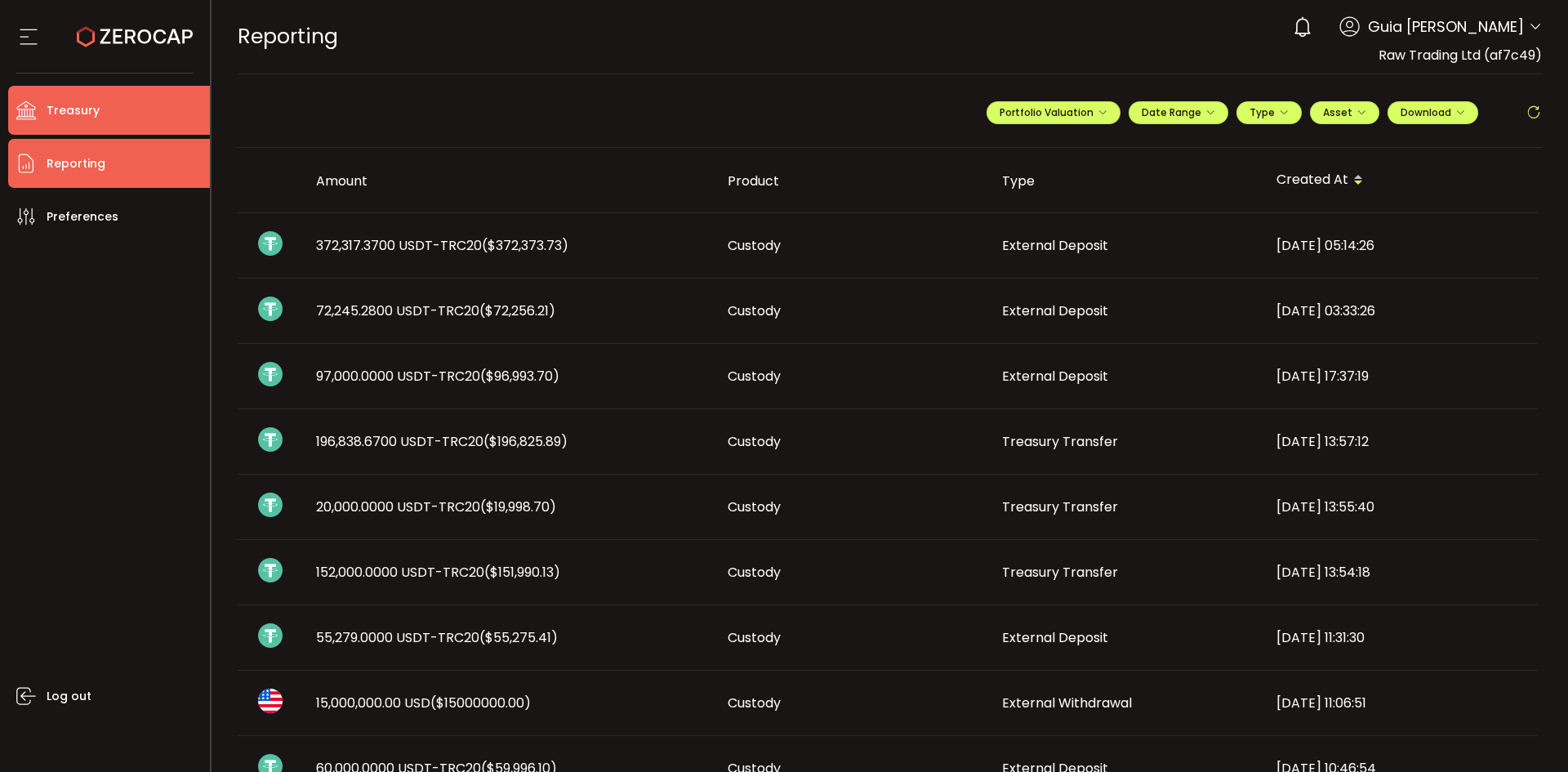
click at [118, 112] on li "Treasury" at bounding box center [109, 110] width 202 height 49
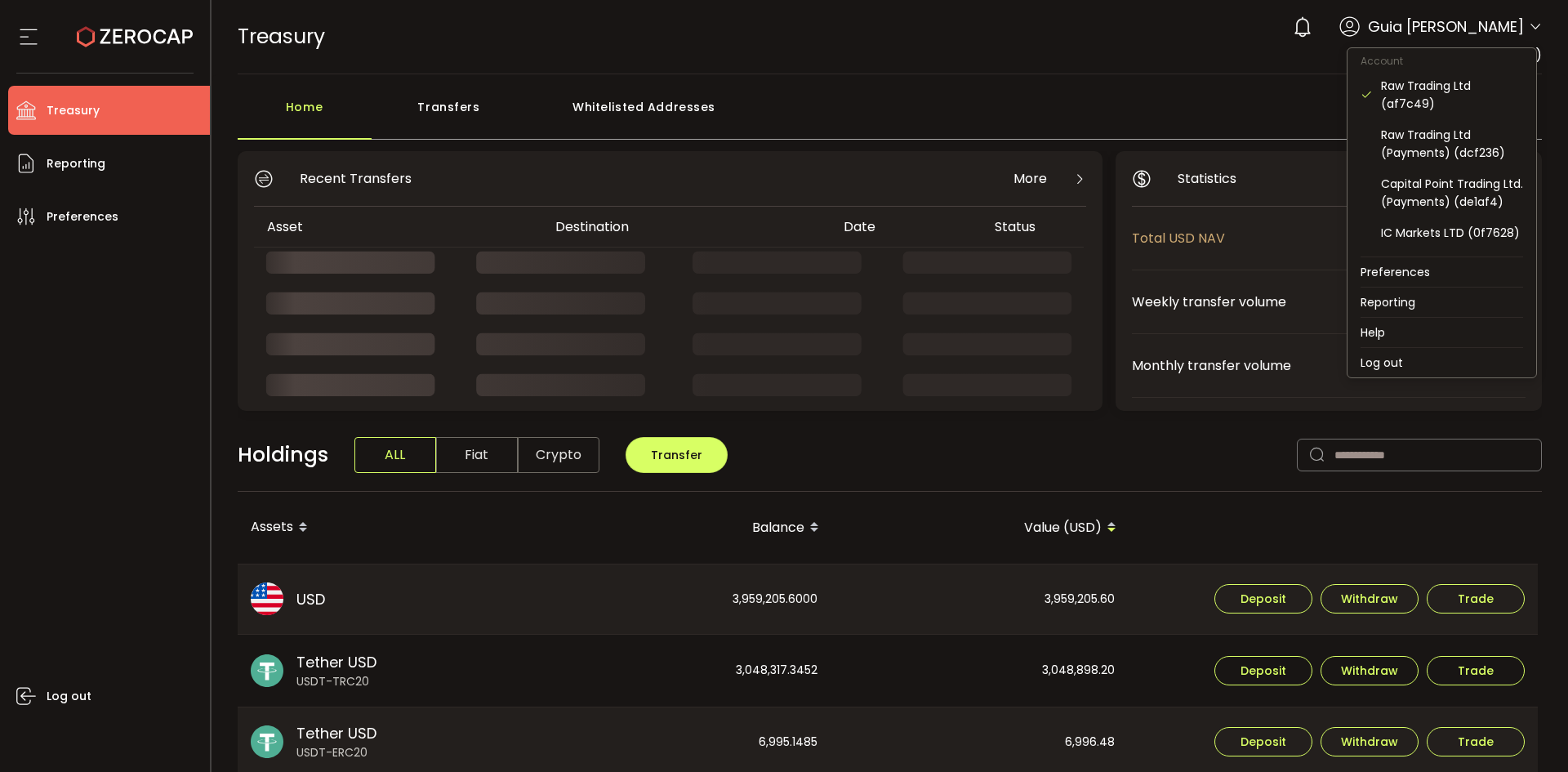
click at [1534, 23] on icon at bounding box center [1535, 27] width 13 height 13
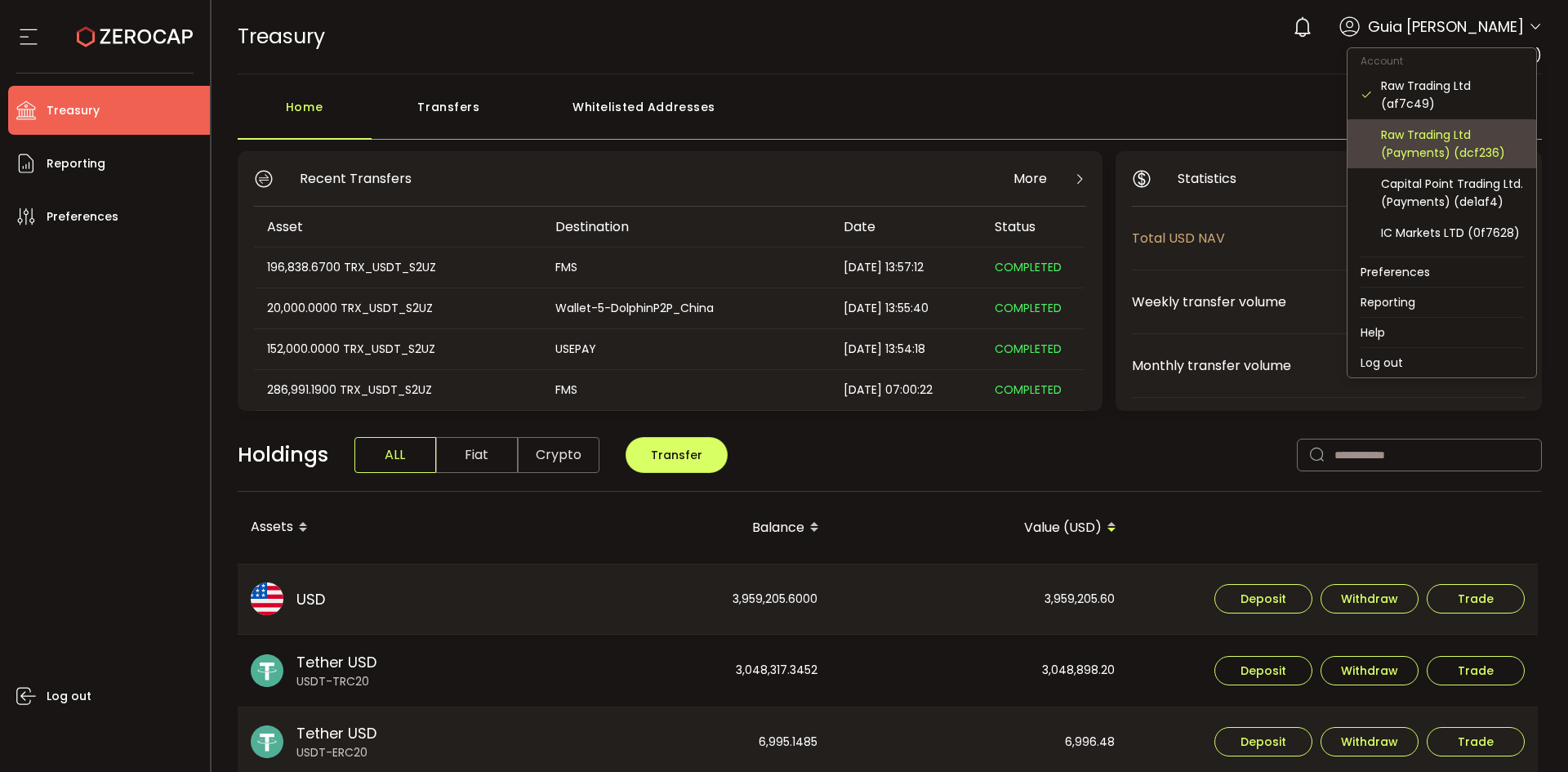
click at [1440, 135] on div "Raw Trading Ltd (Payments) (dcf236)" at bounding box center [1452, 144] width 142 height 36
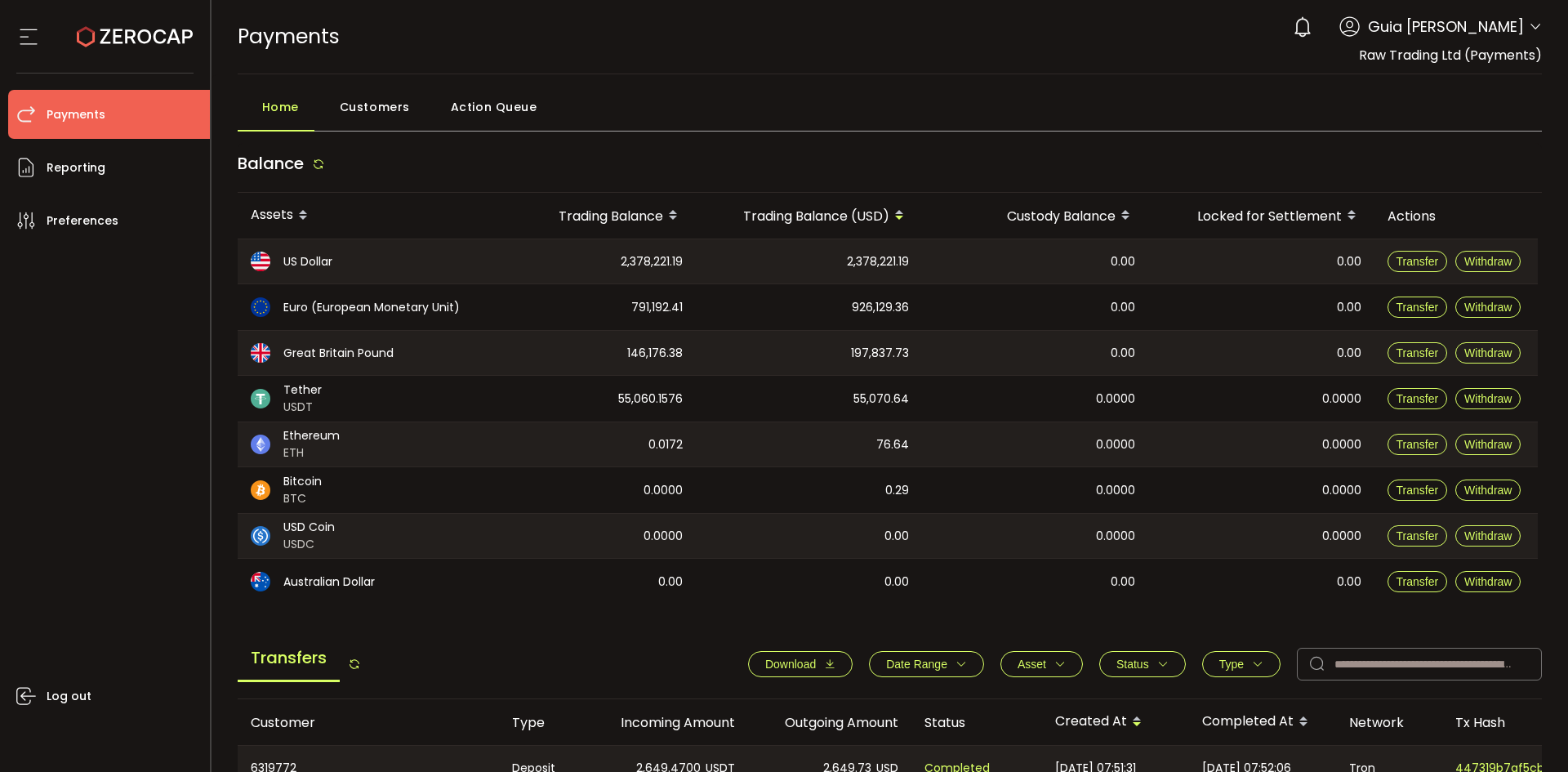
click at [306, 578] on span "Australian Dollar" at bounding box center [329, 582] width 91 height 17
click at [378, 115] on span "Customers" at bounding box center [375, 107] width 71 height 33
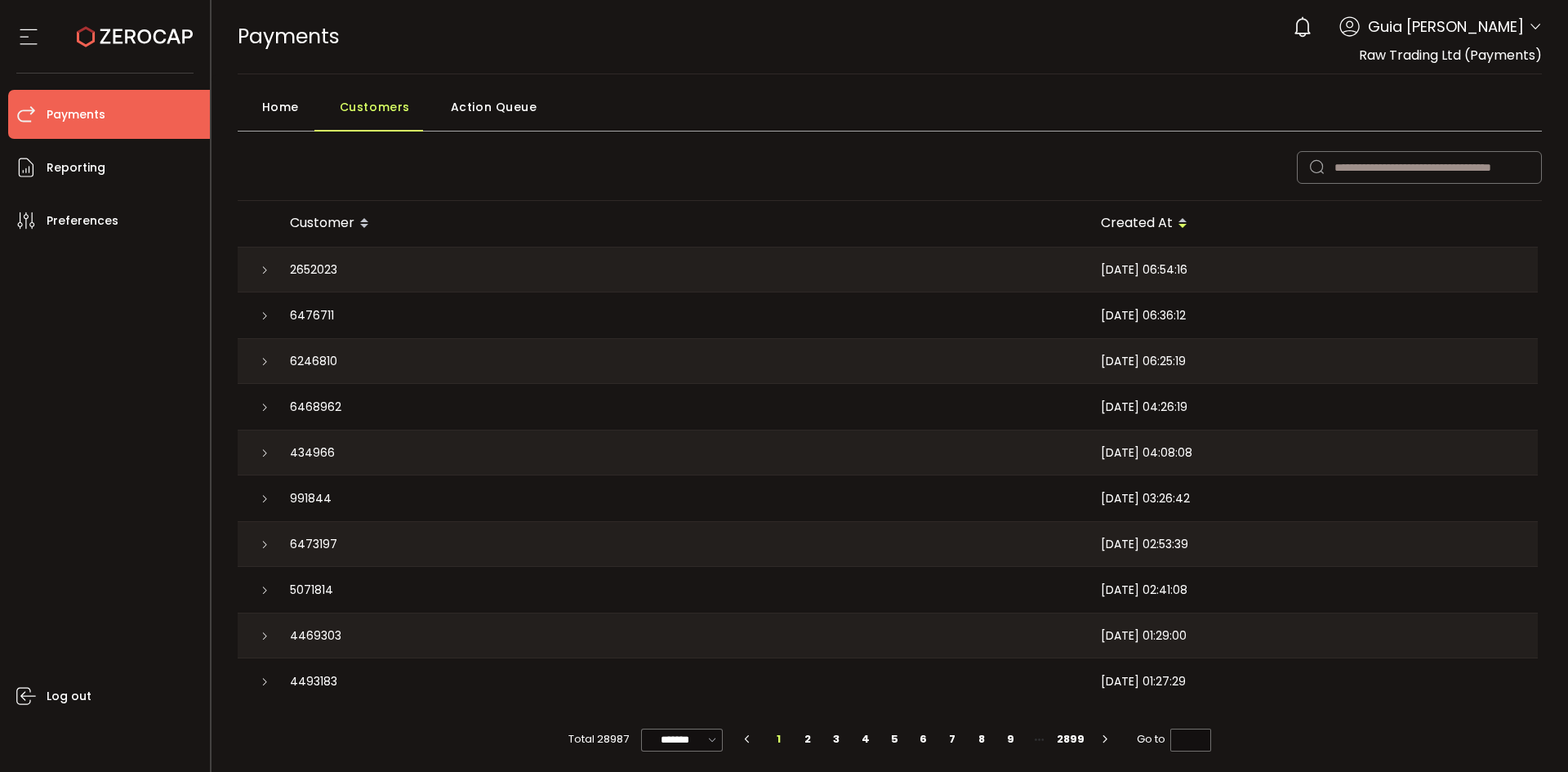
click at [487, 109] on span "Action Queue" at bounding box center [494, 107] width 86 height 33
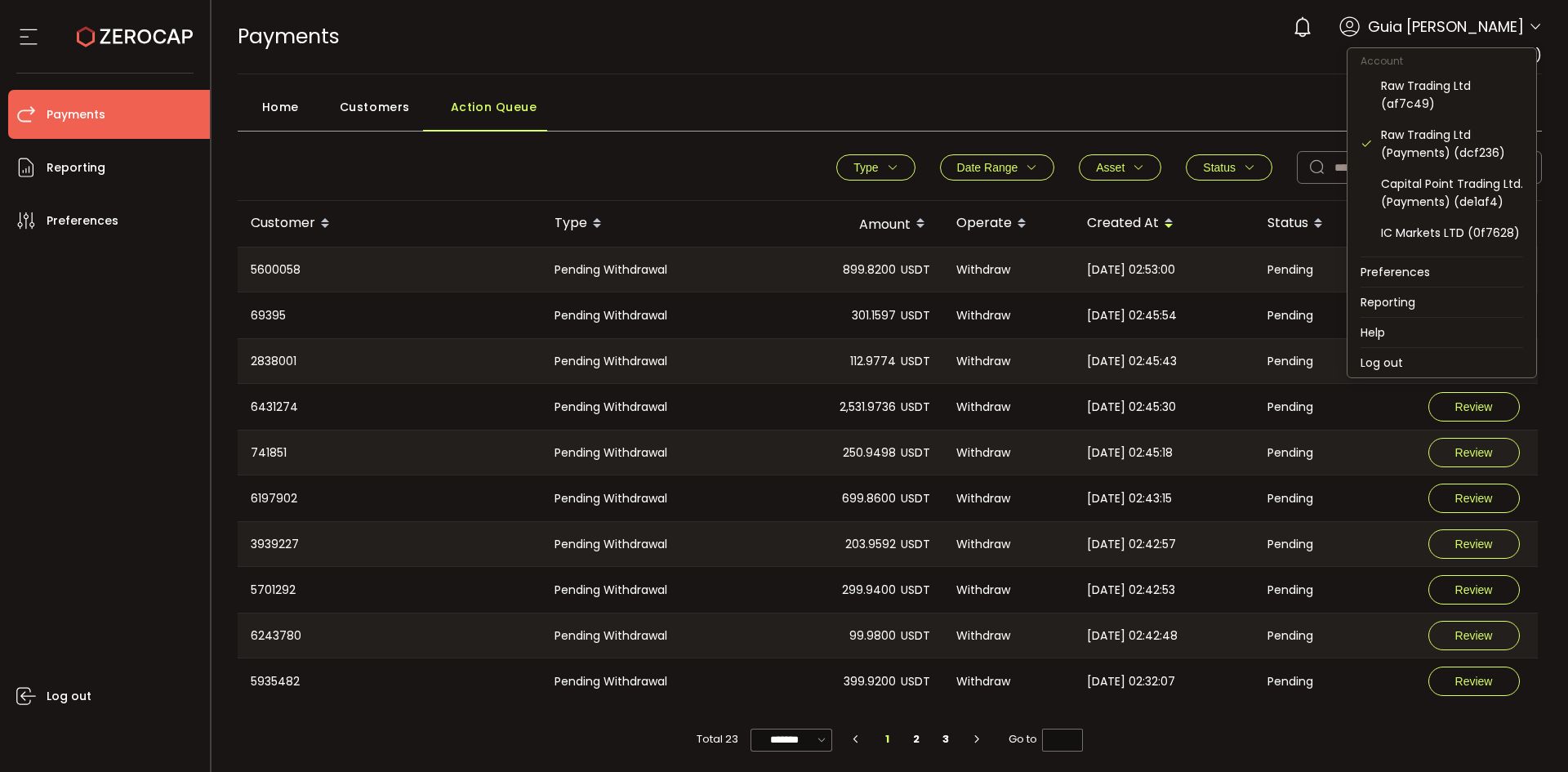
click at [1529, 33] on icon at bounding box center [1535, 27] width 13 height 13
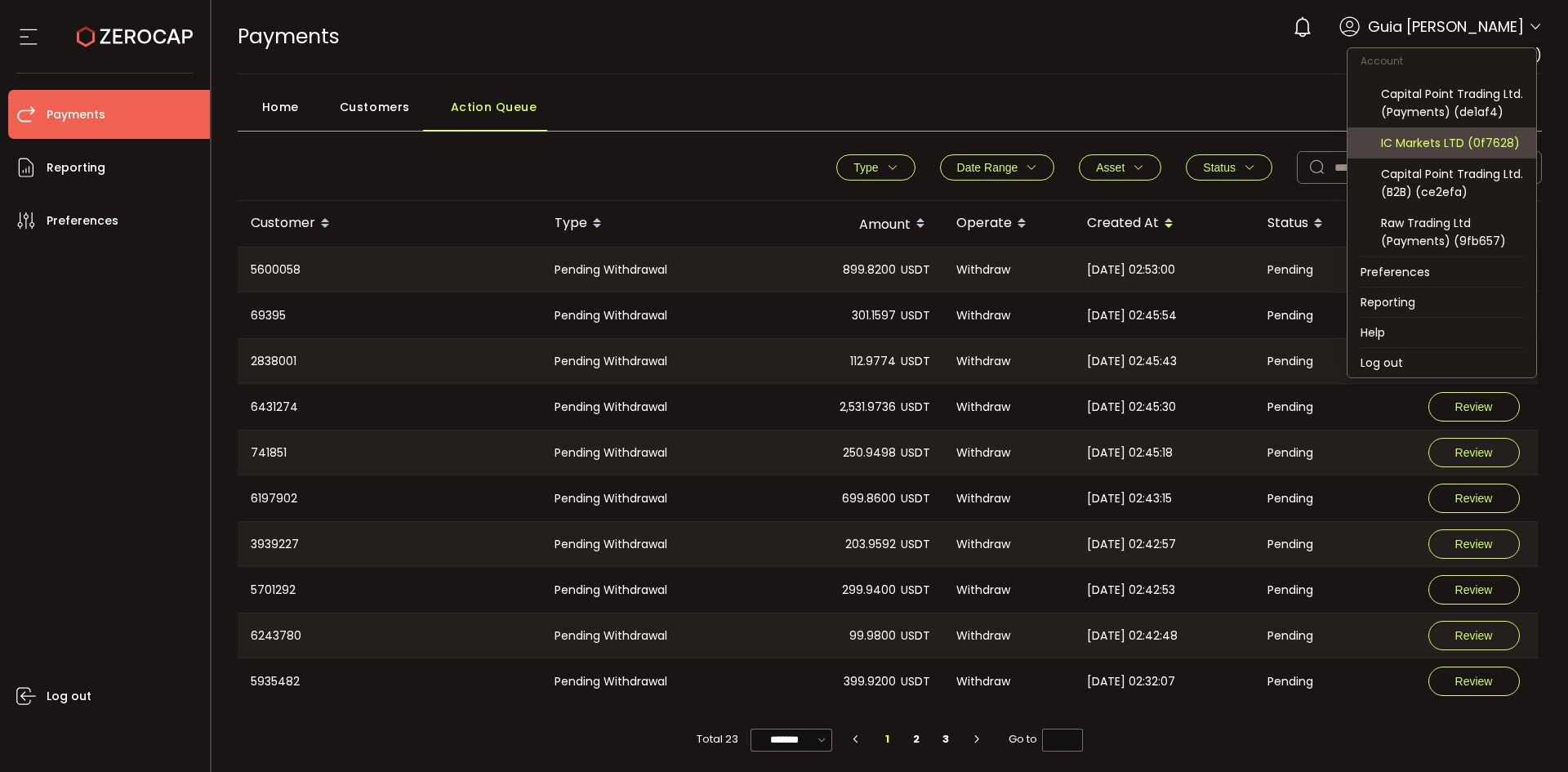
scroll to position [108, 0]
click at [1485, 149] on div "IC Markets LTD (0f7628)" at bounding box center [1452, 142] width 142 height 18
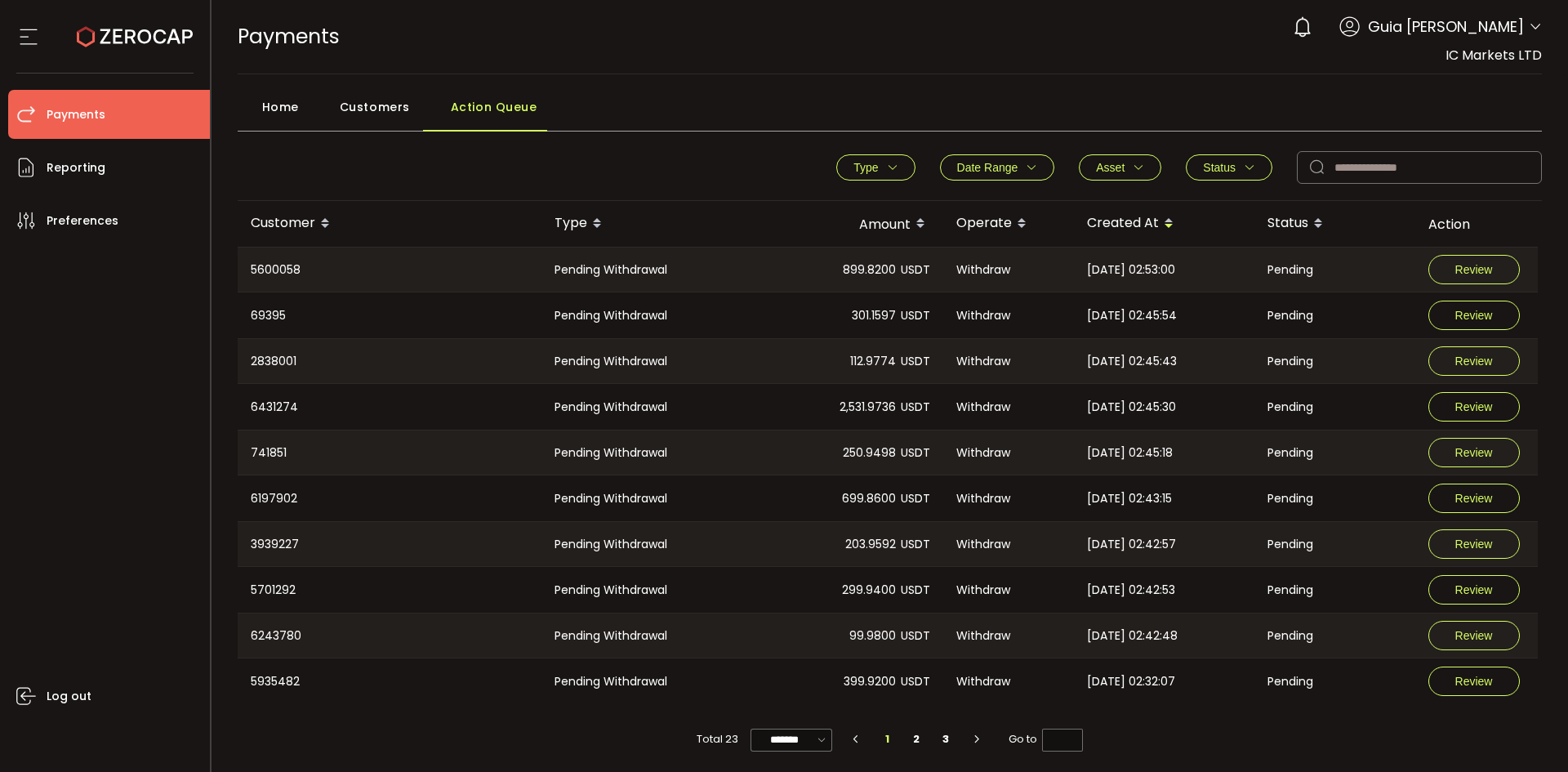
click at [1529, 24] on icon at bounding box center [1535, 27] width 13 height 13
click at [1238, 108] on div "Home Customers Action Queue" at bounding box center [890, 110] width 1305 height 40
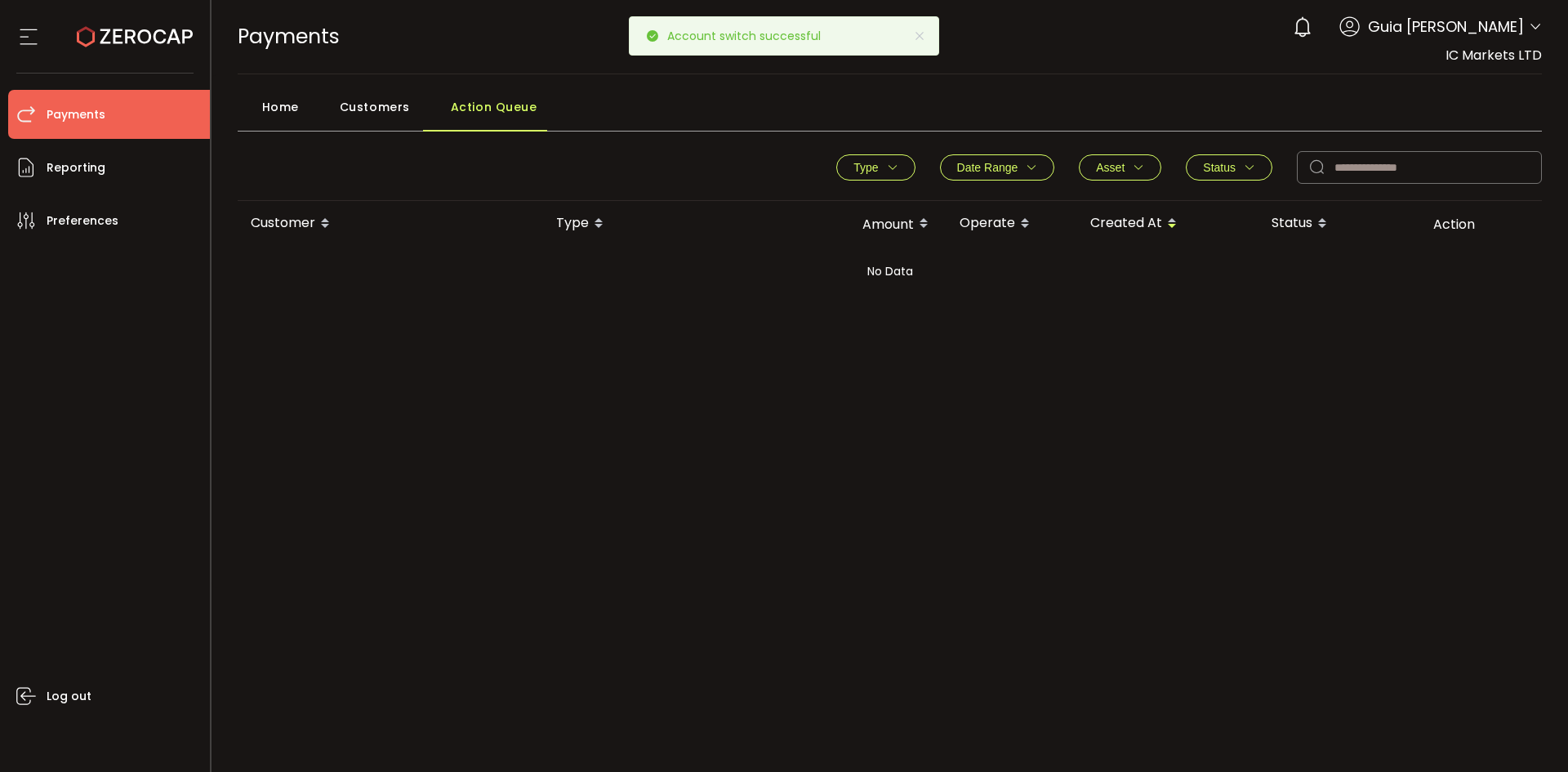
click at [1534, 25] on icon at bounding box center [1535, 27] width 13 height 13
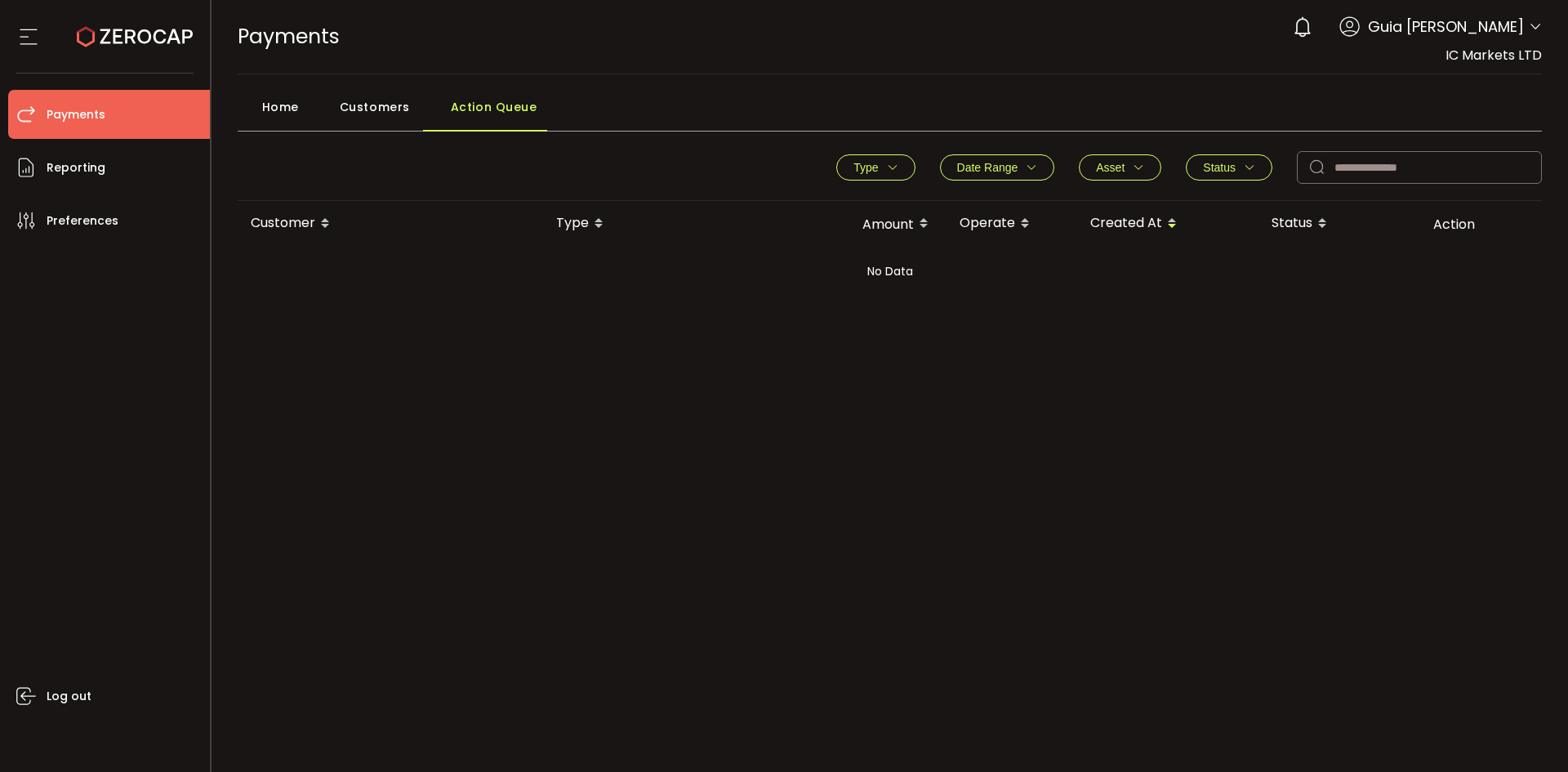
click at [1533, 27] on icon at bounding box center [1535, 27] width 13 height 13
click at [129, 160] on li "Reporting" at bounding box center [109, 167] width 202 height 49
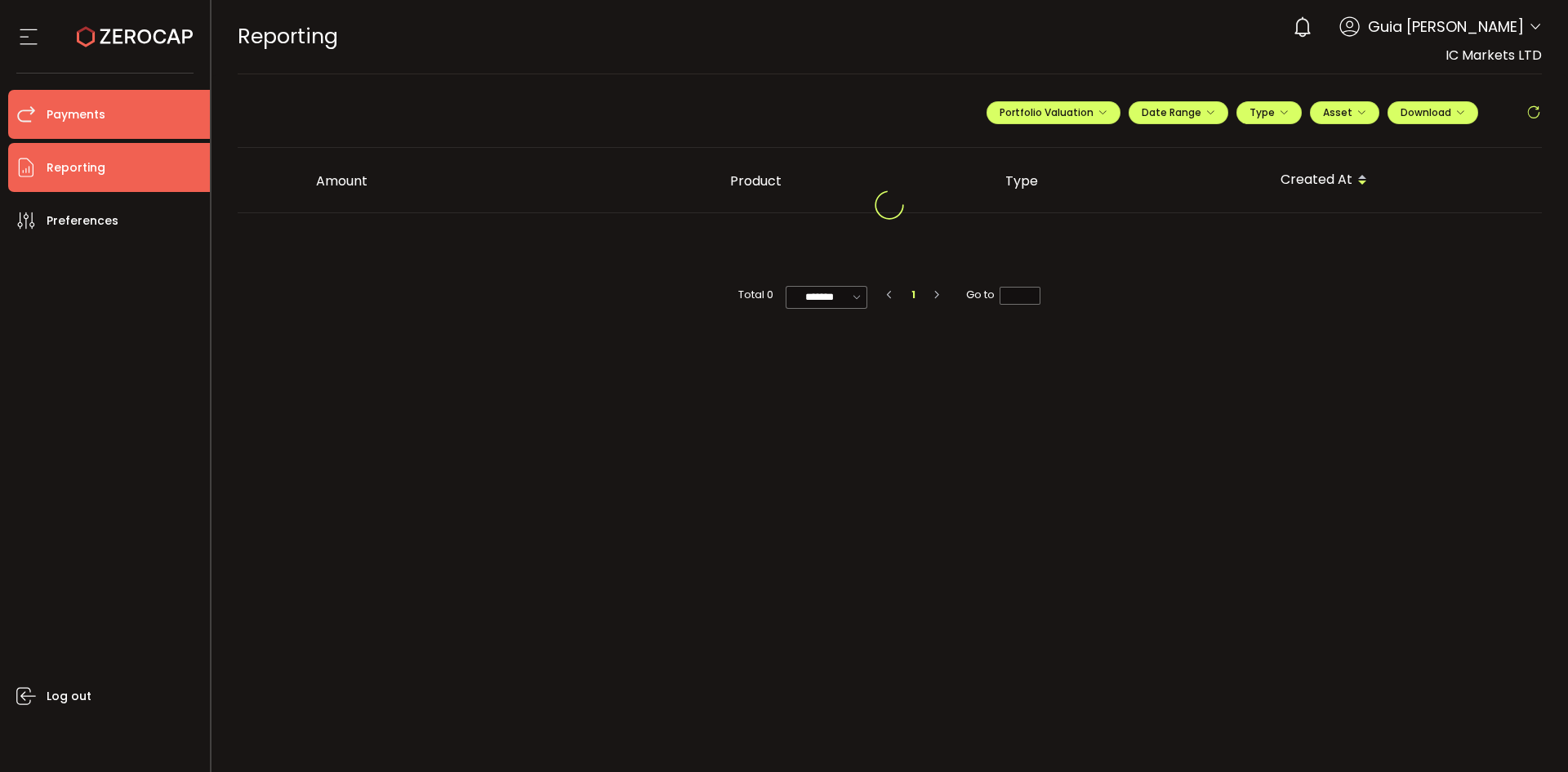
click at [116, 107] on li "Payments" at bounding box center [109, 114] width 202 height 49
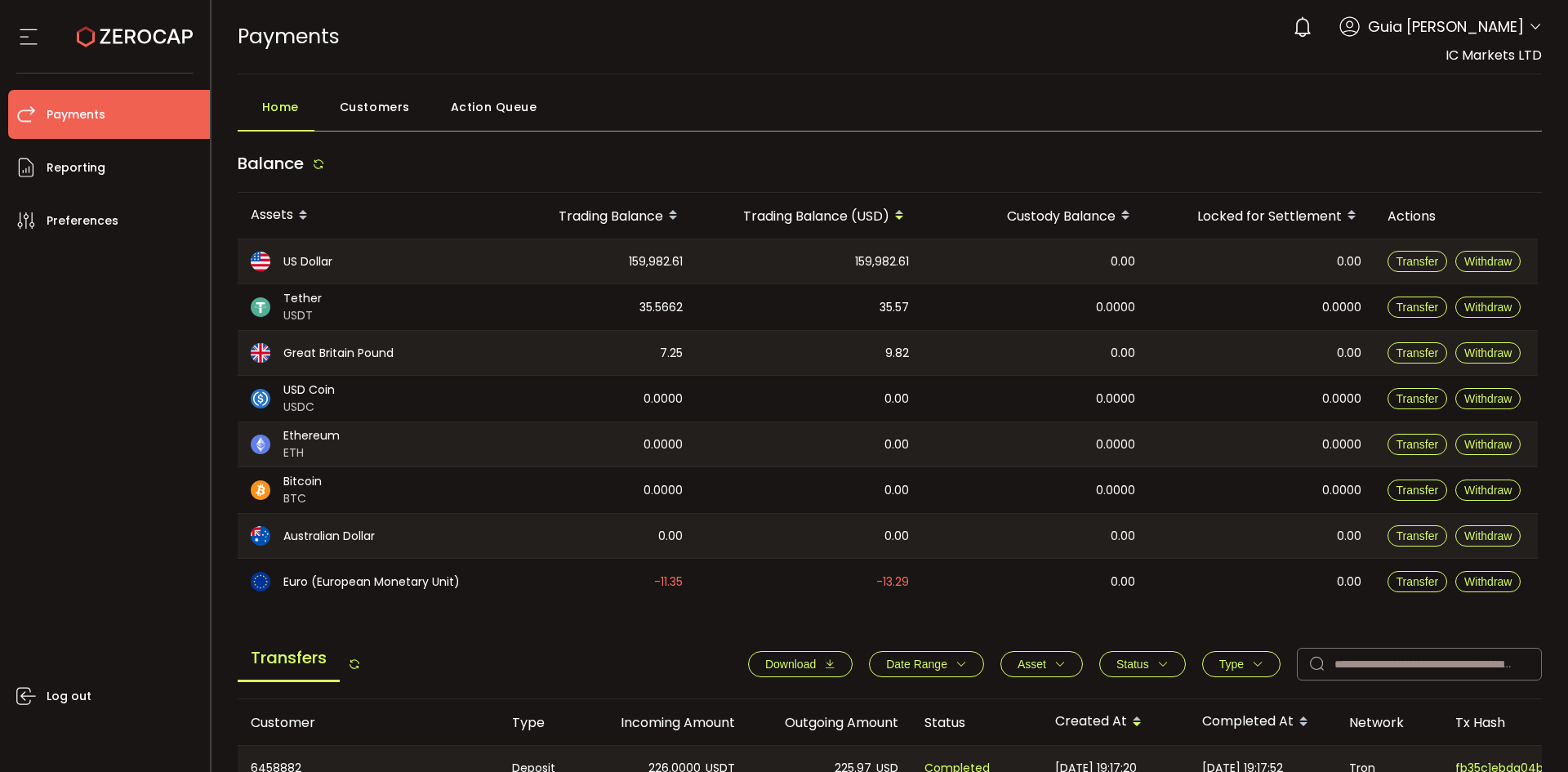
click at [1533, 30] on icon at bounding box center [1535, 27] width 13 height 13
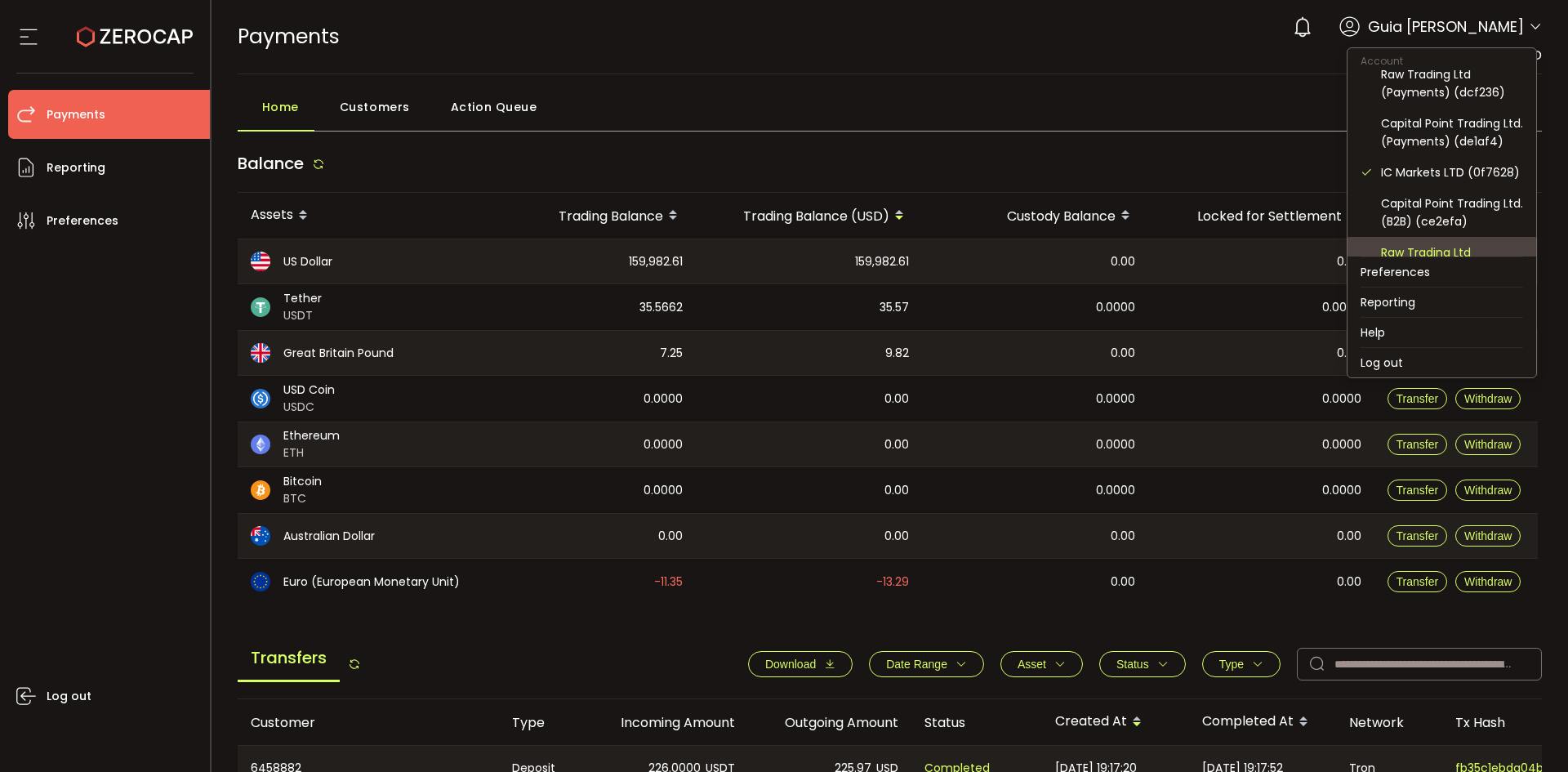
scroll to position [108, 0]
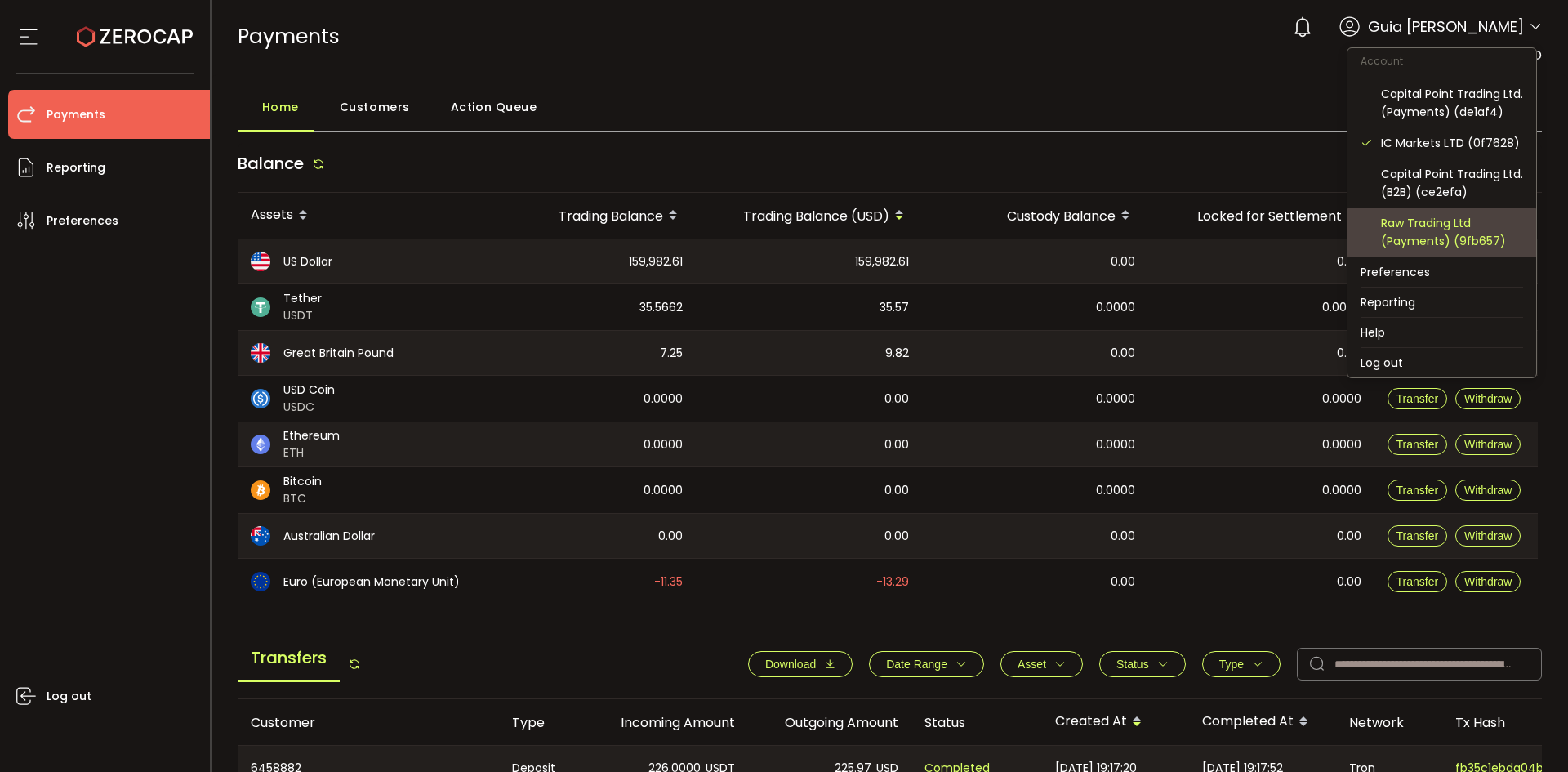
click at [1440, 240] on div "Raw Trading Ltd (Payments) (9fb657)" at bounding box center [1452, 232] width 142 height 36
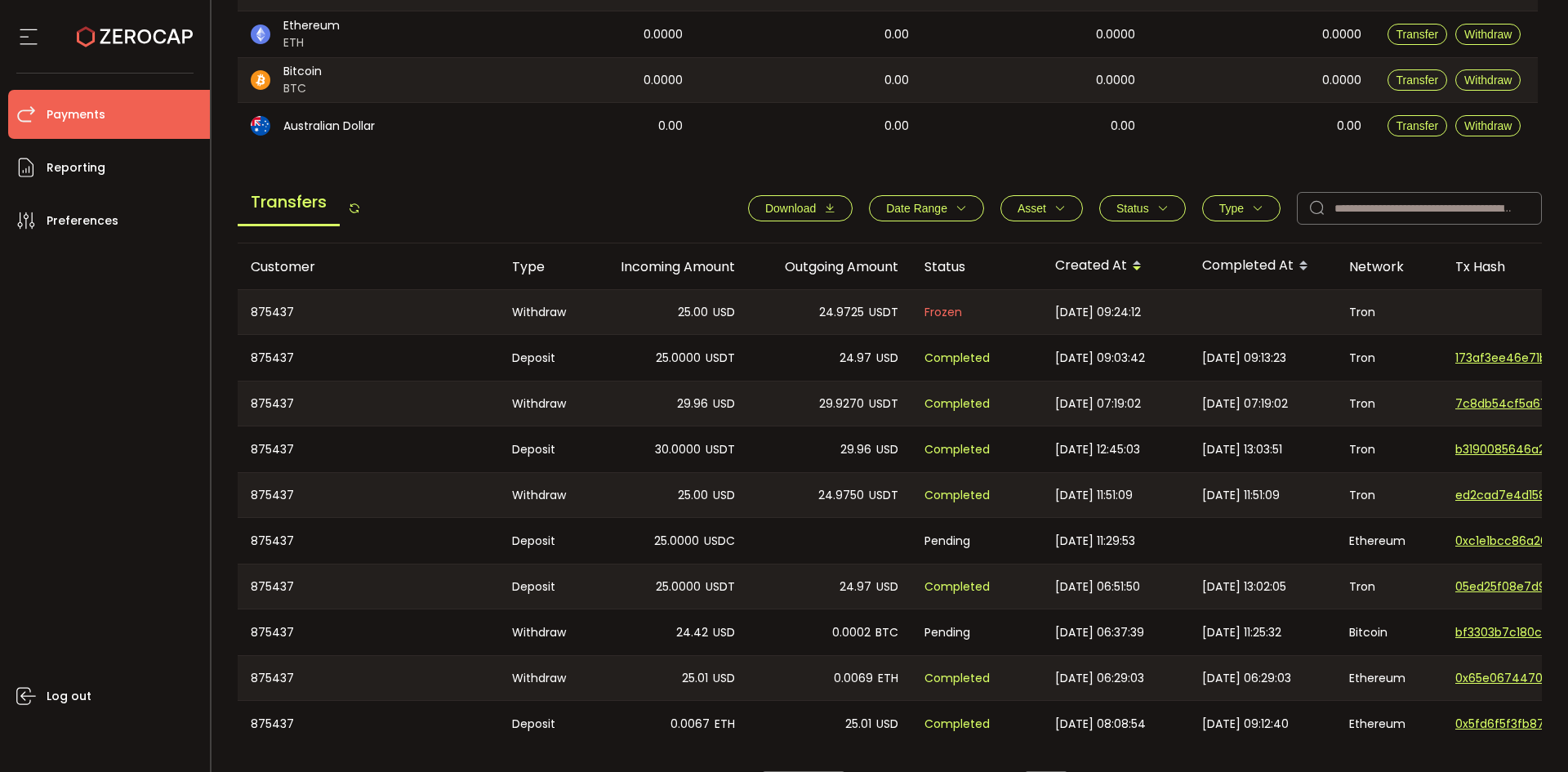
scroll to position [507, 0]
